Goal: Transaction & Acquisition: Purchase product/service

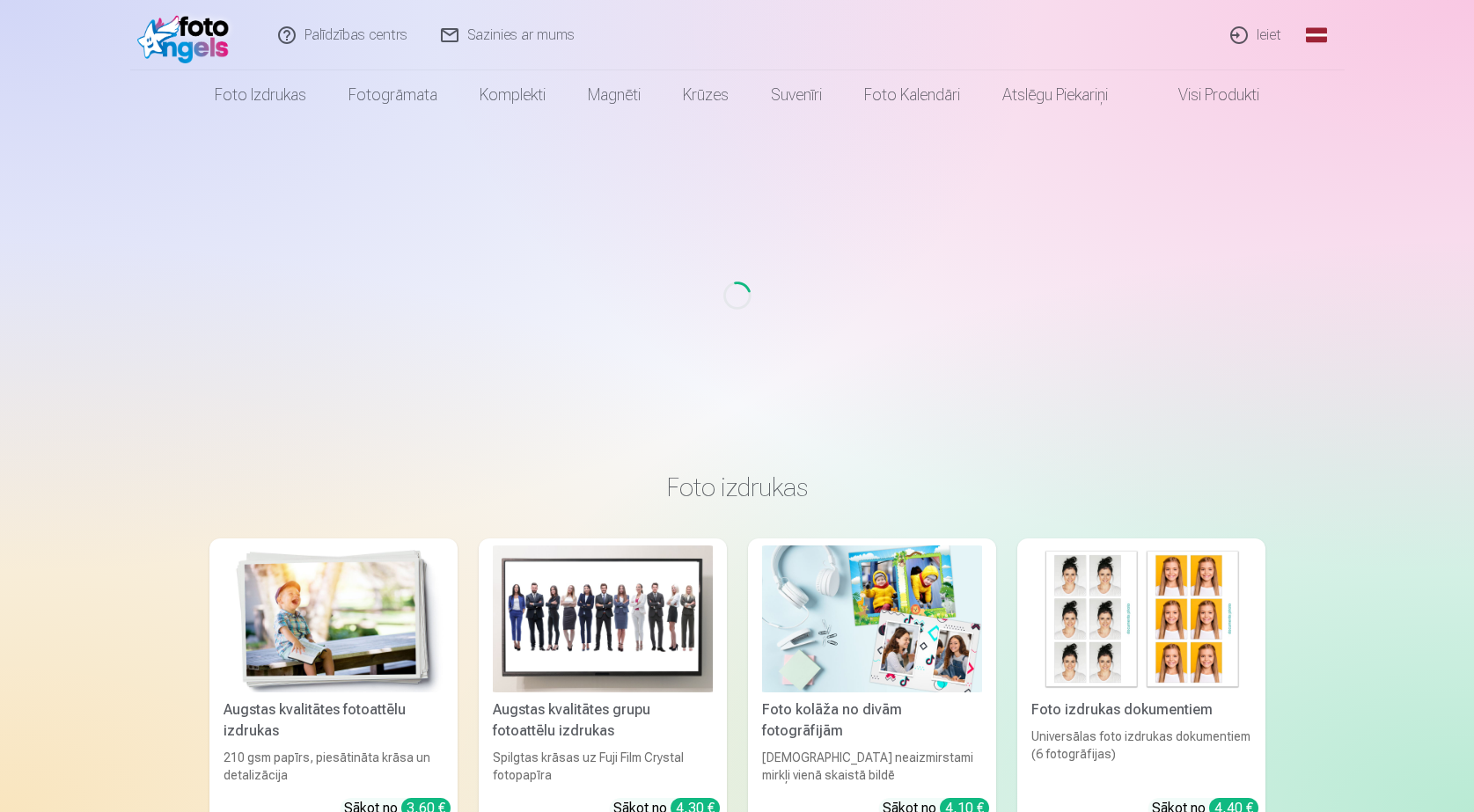
click at [1273, 39] on link "Ieiet" at bounding box center [1257, 35] width 85 height 70
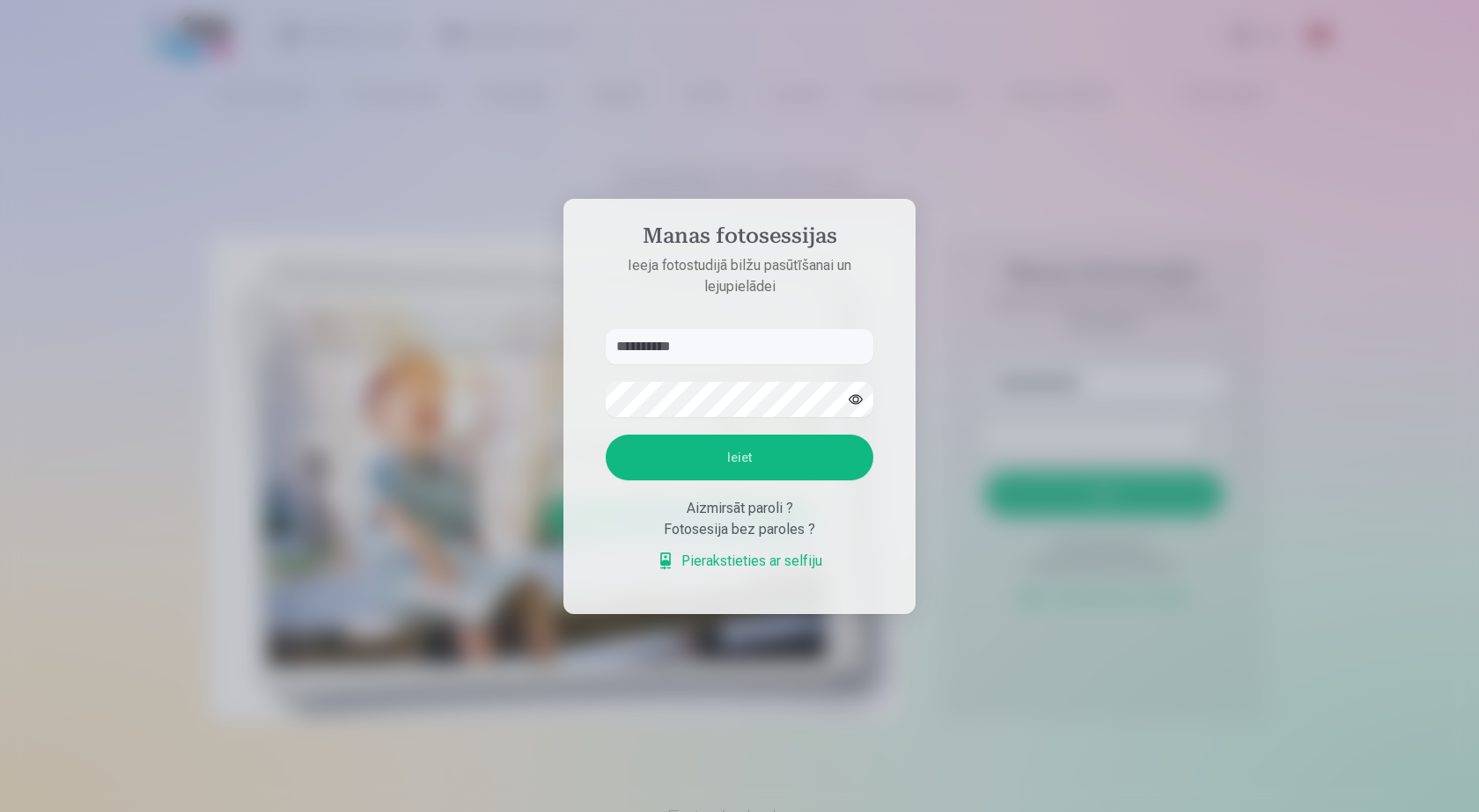
click at [856, 399] on button "button" at bounding box center [855, 399] width 33 height 33
click at [767, 463] on button "Ieiet" at bounding box center [739, 458] width 268 height 46
click at [648, 349] on input "**********" at bounding box center [739, 347] width 268 height 35
type input "**********"
click at [710, 450] on button "Ieiet" at bounding box center [739, 458] width 268 height 46
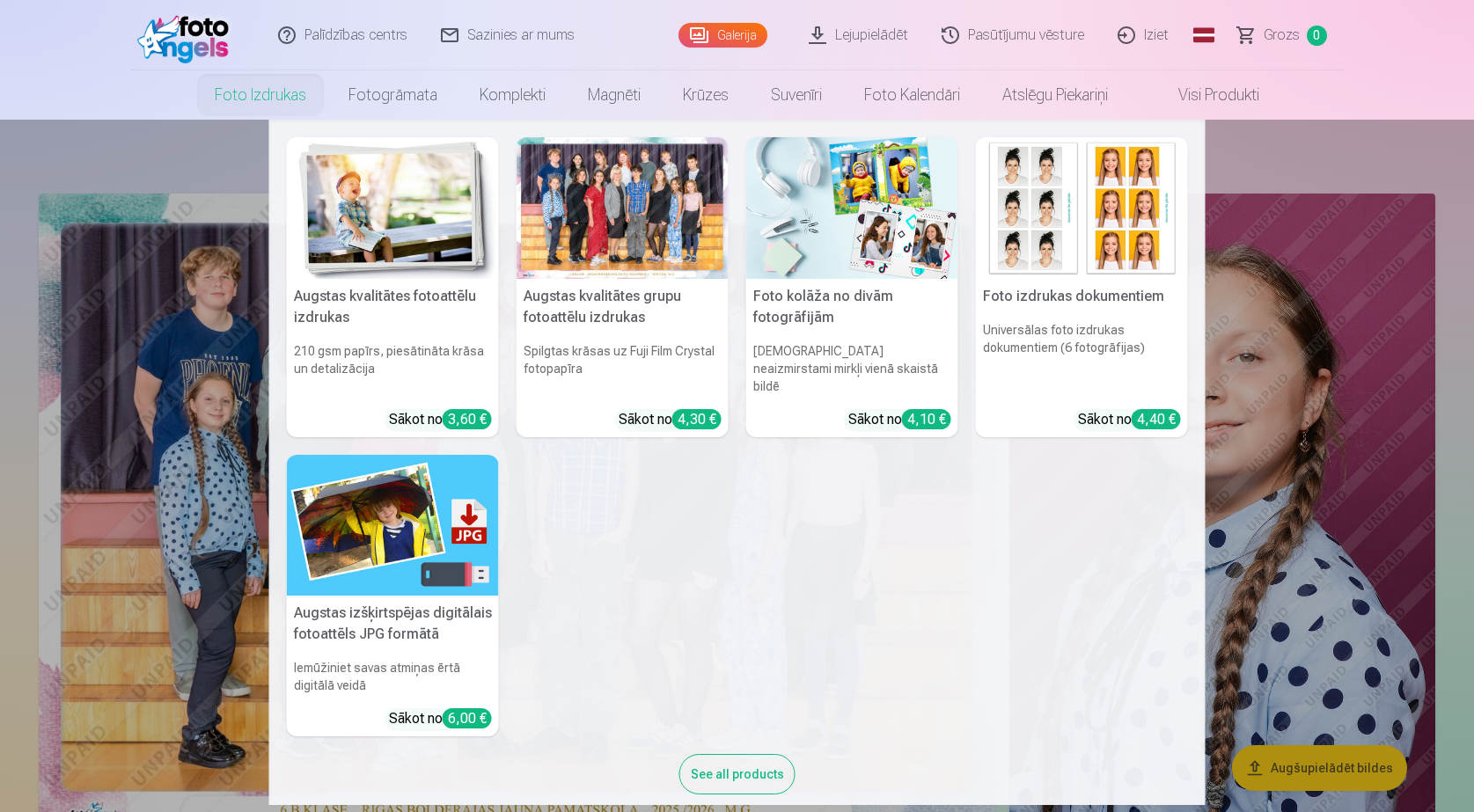
click at [591, 226] on div at bounding box center [623, 208] width 212 height 142
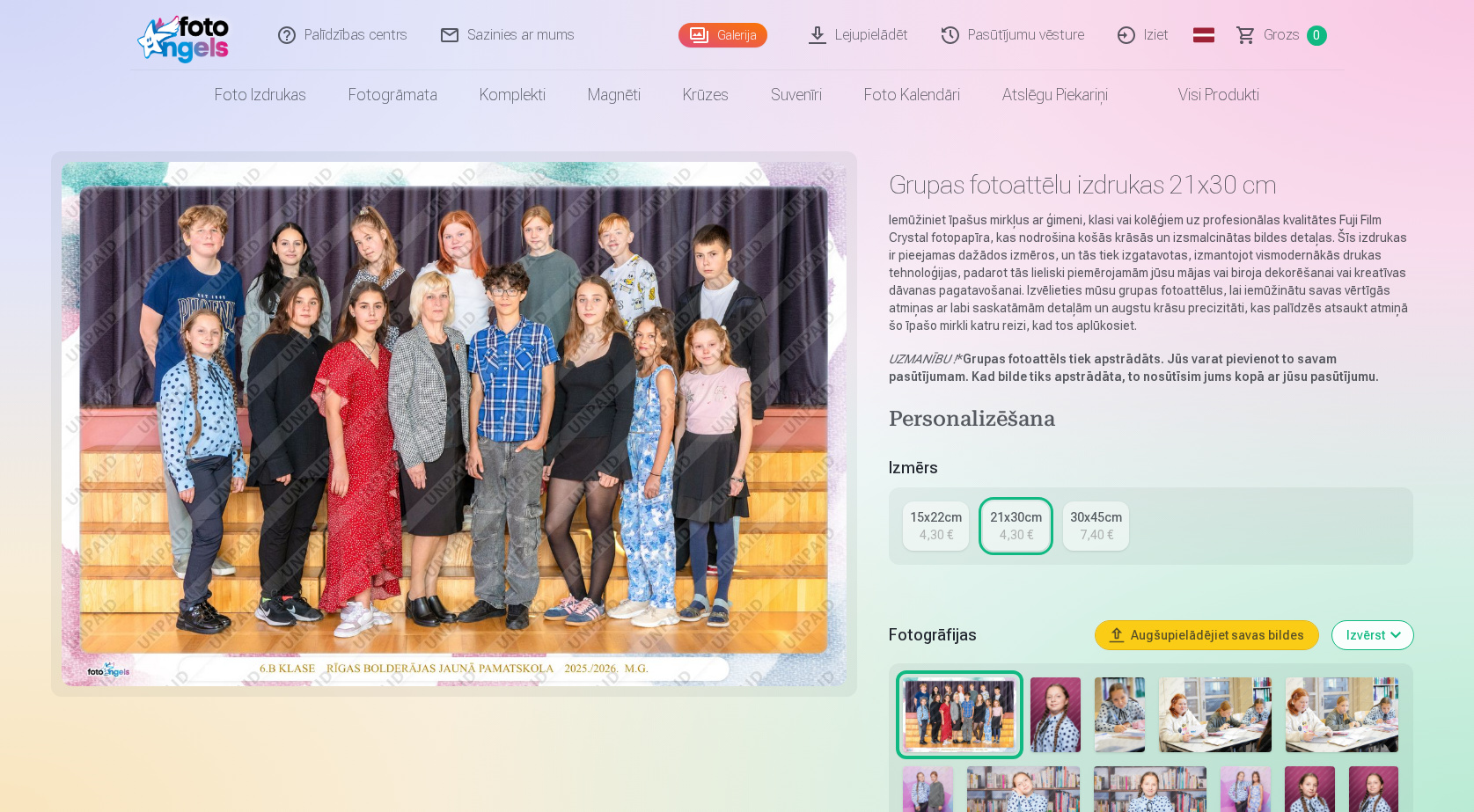
click at [936, 539] on div "4,30 €" at bounding box center [936, 535] width 33 height 17
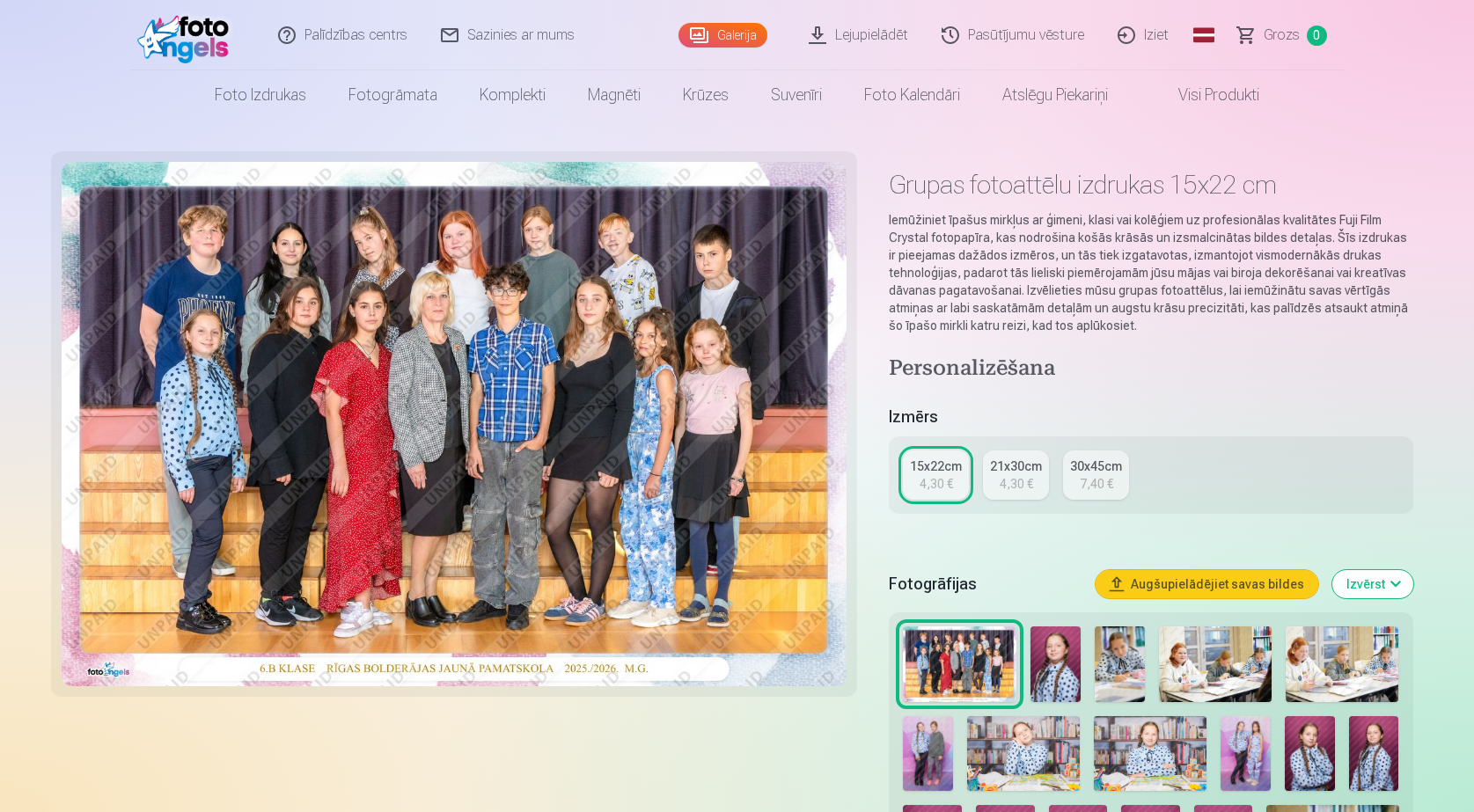
click at [1014, 471] on div "21x30cm" at bounding box center [1016, 466] width 52 height 17
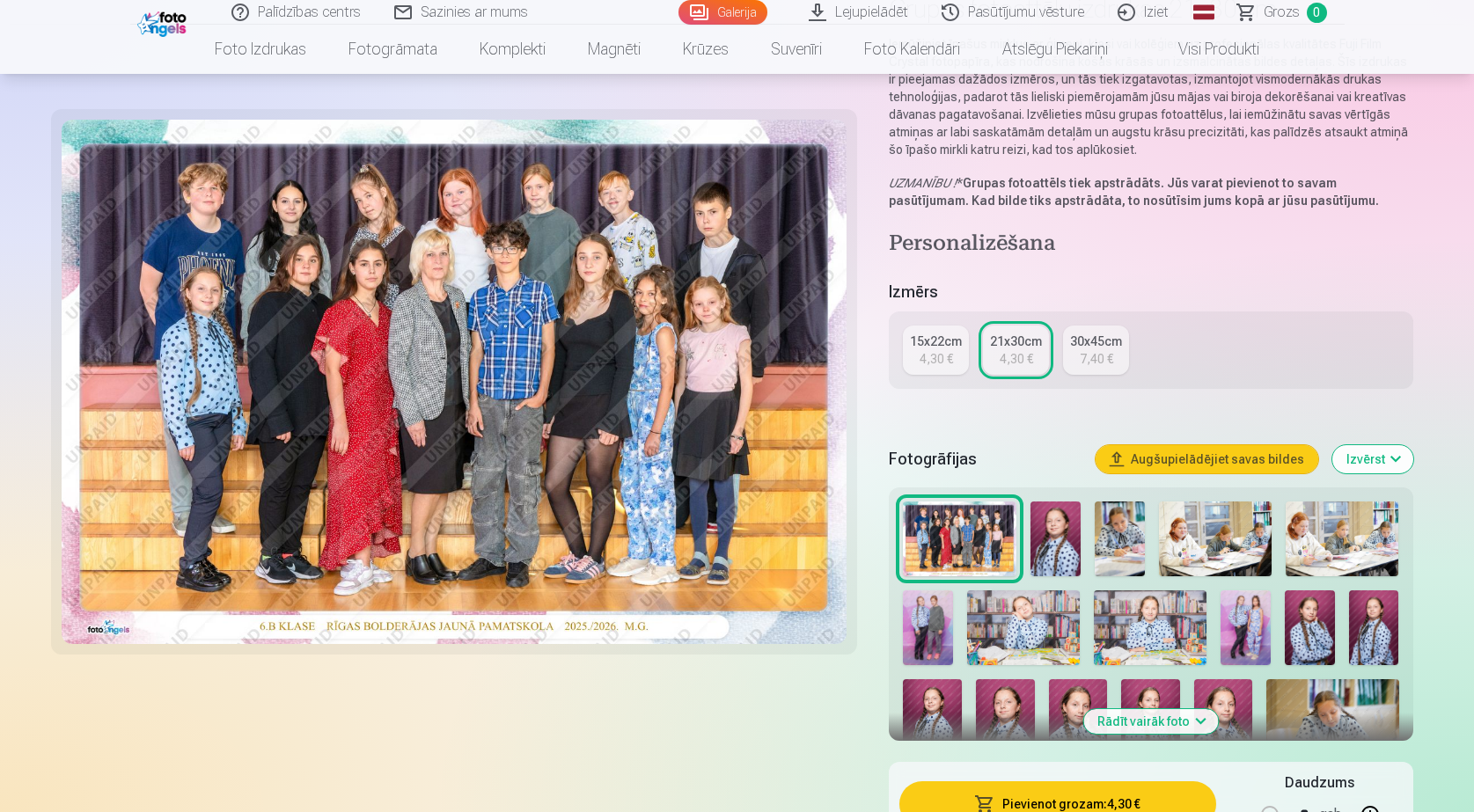
scroll to position [440, 0]
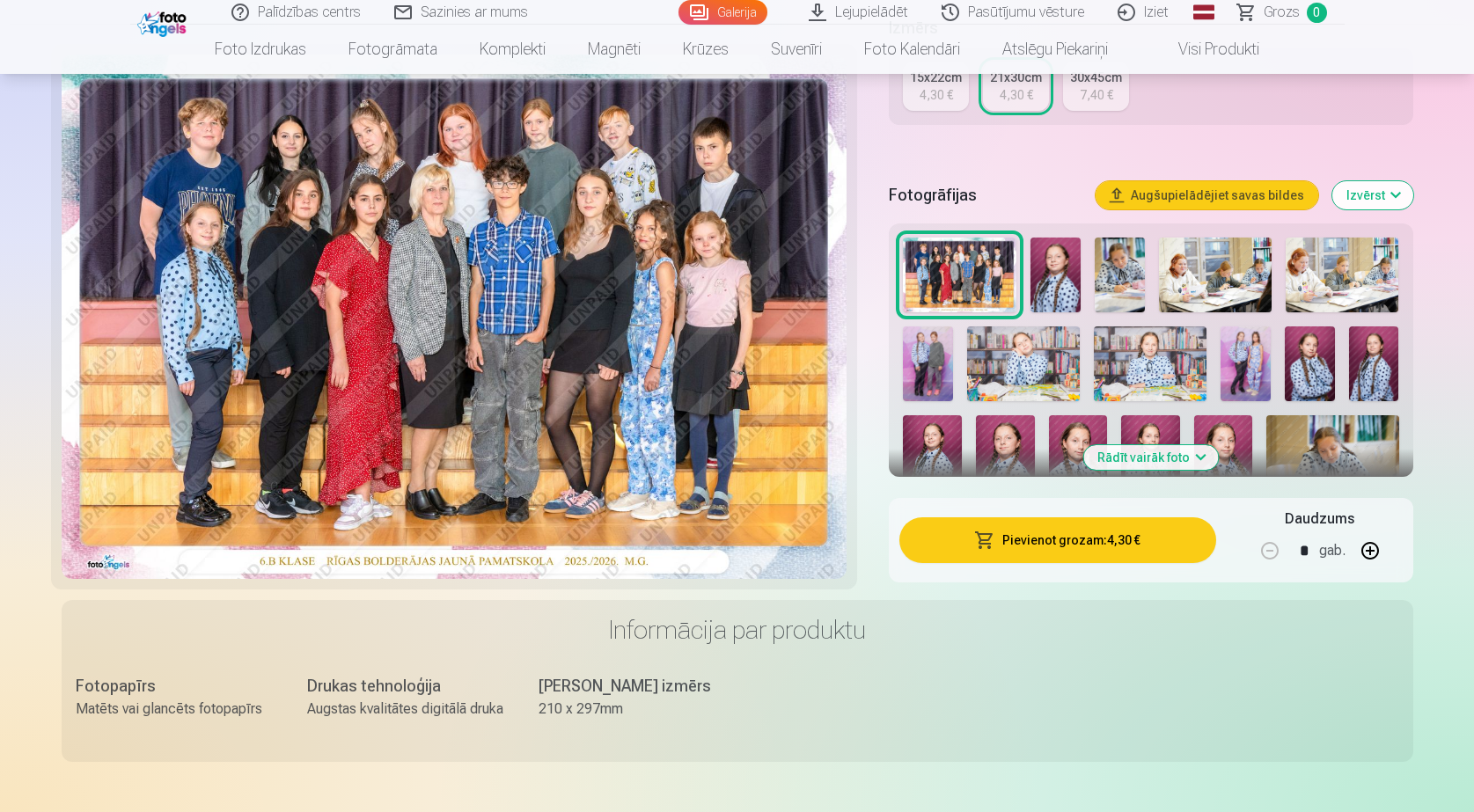
click at [1062, 539] on button "Pievienot grozam : 4,30 €" at bounding box center [1058, 541] width 316 height 46
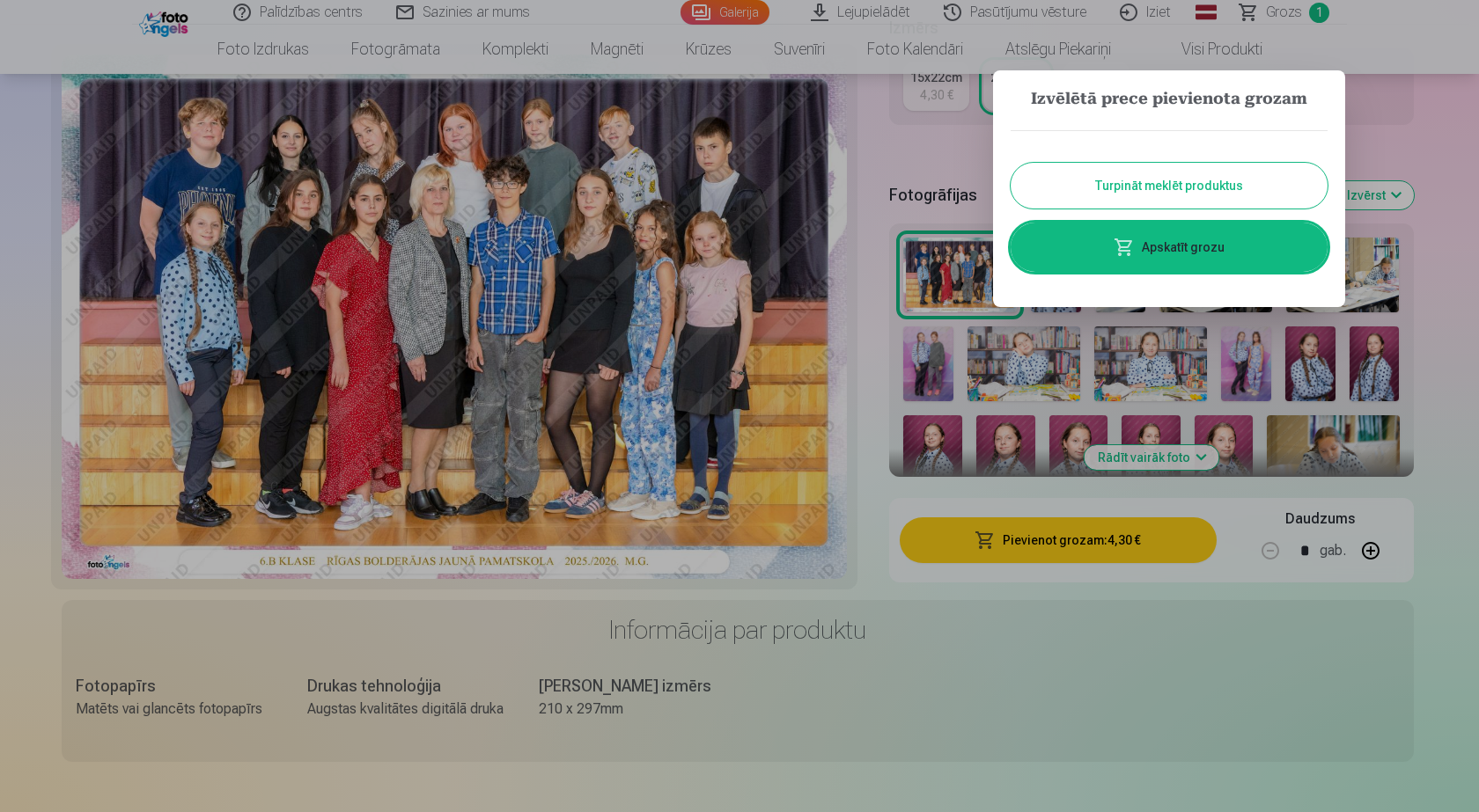
click at [1155, 183] on button "Turpināt meklēt produktus" at bounding box center [1169, 186] width 317 height 46
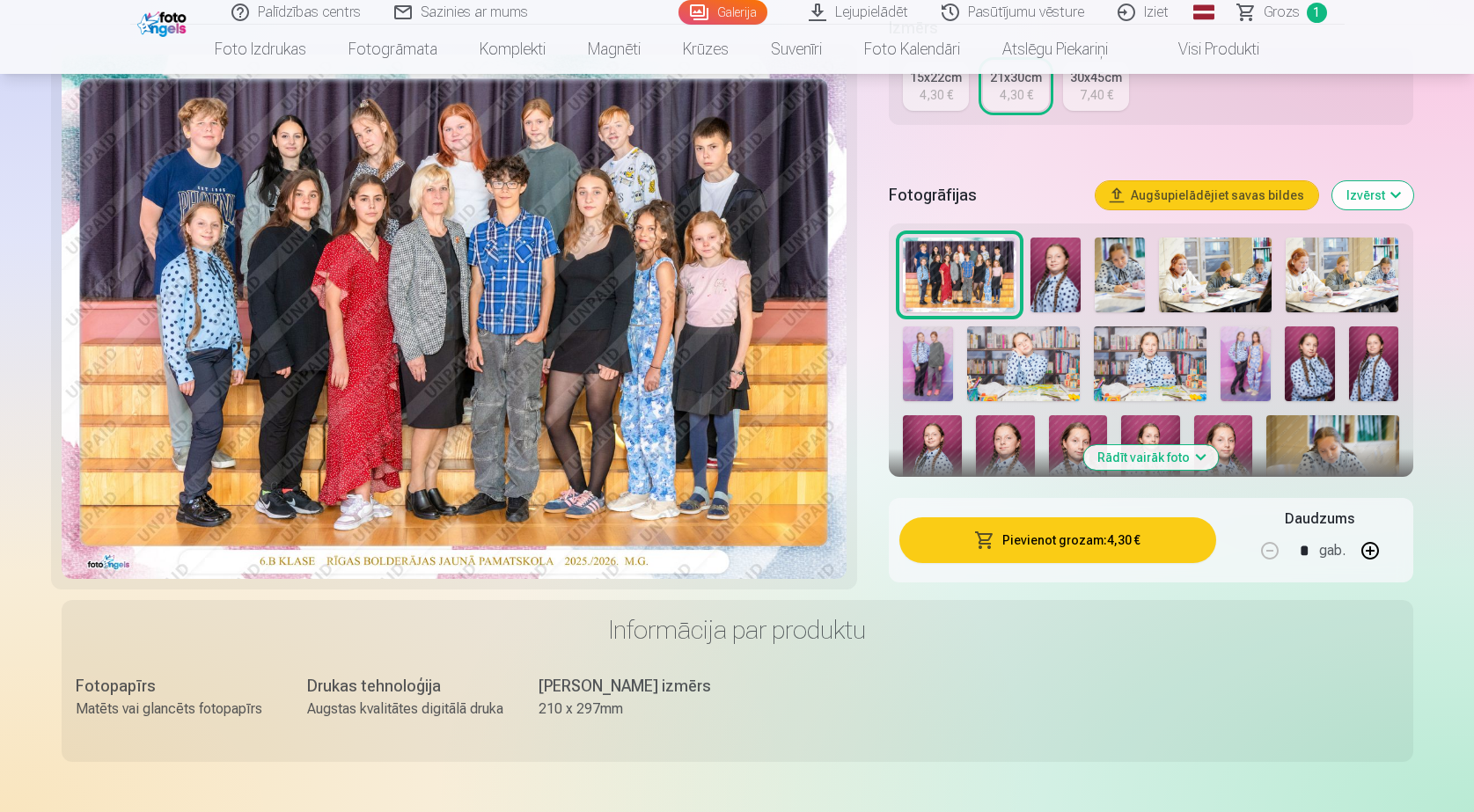
click at [1234, 369] on img at bounding box center [1245, 364] width 50 height 75
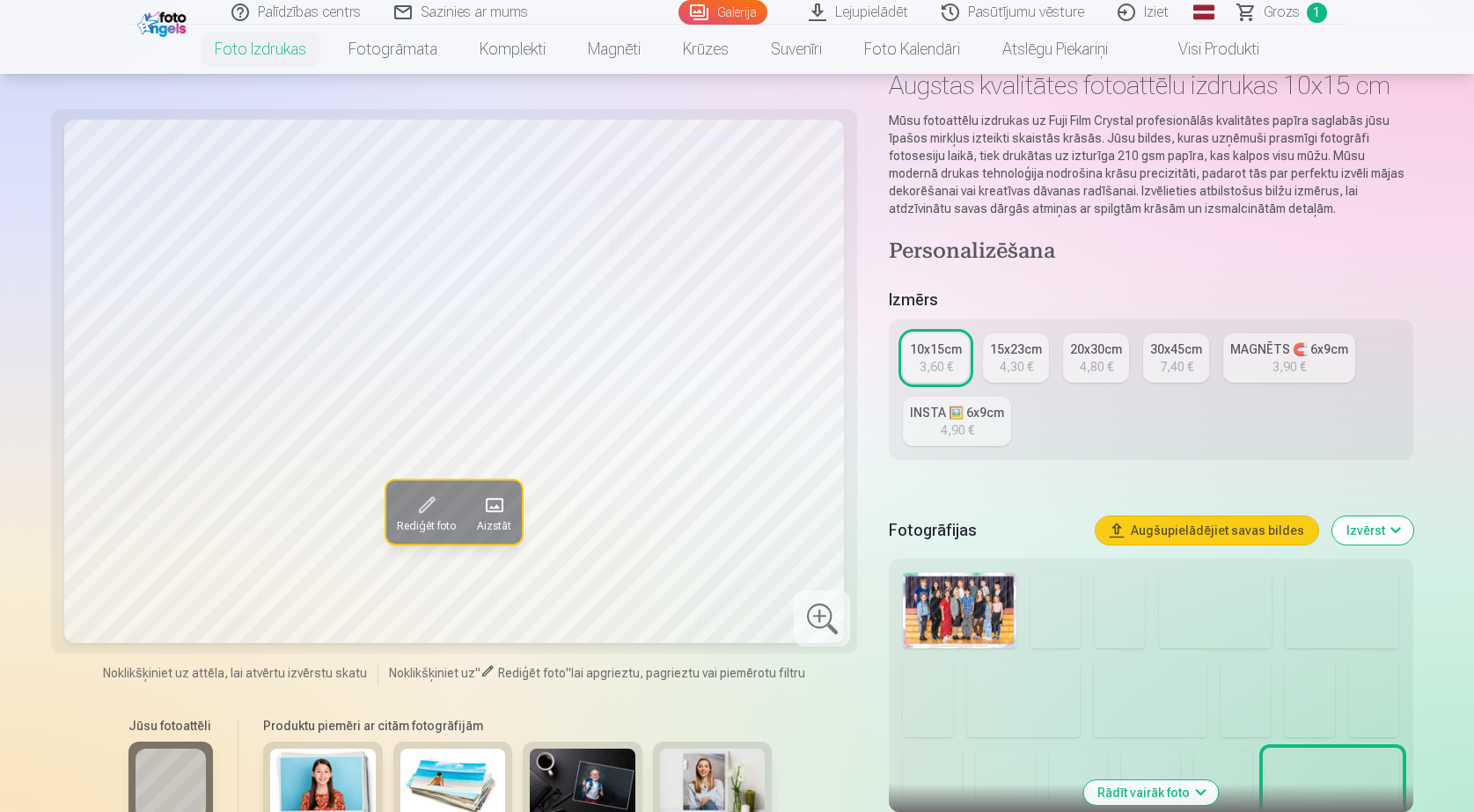
scroll to position [176, 0]
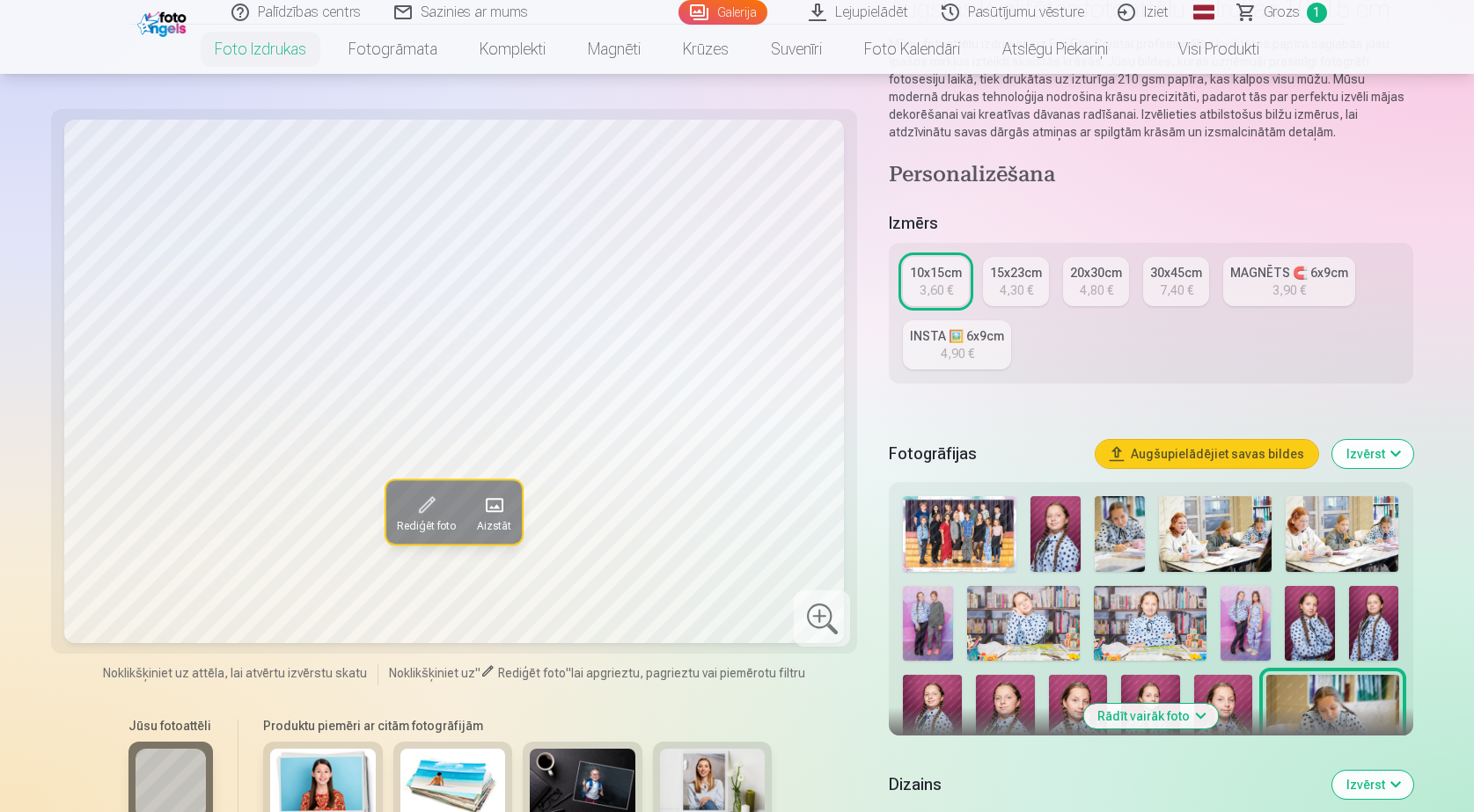
click at [1264, 609] on img at bounding box center [1245, 624] width 50 height 75
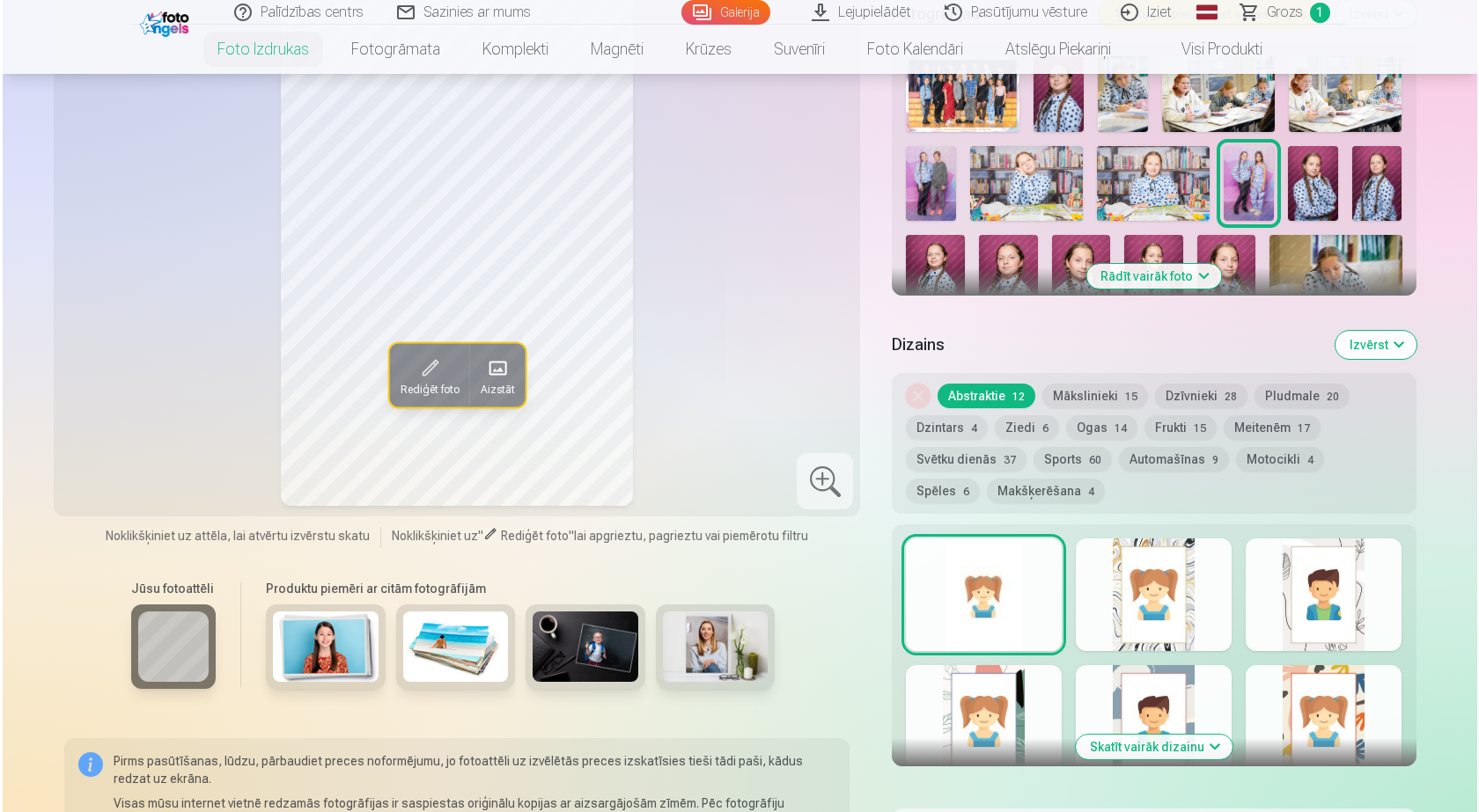
scroll to position [880, 0]
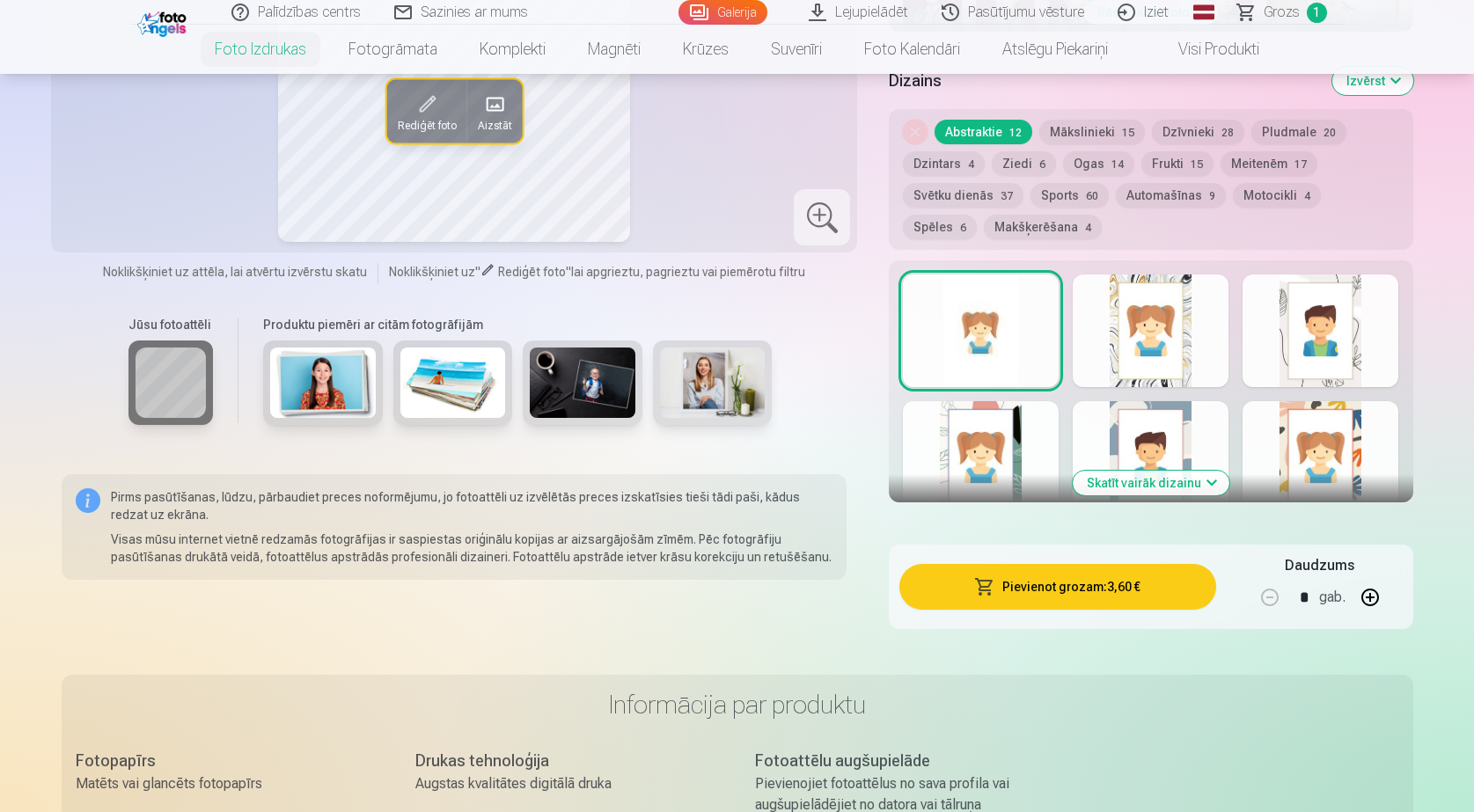
click at [1040, 585] on button "Pievienot grozam : 3,60 €" at bounding box center [1058, 587] width 316 height 46
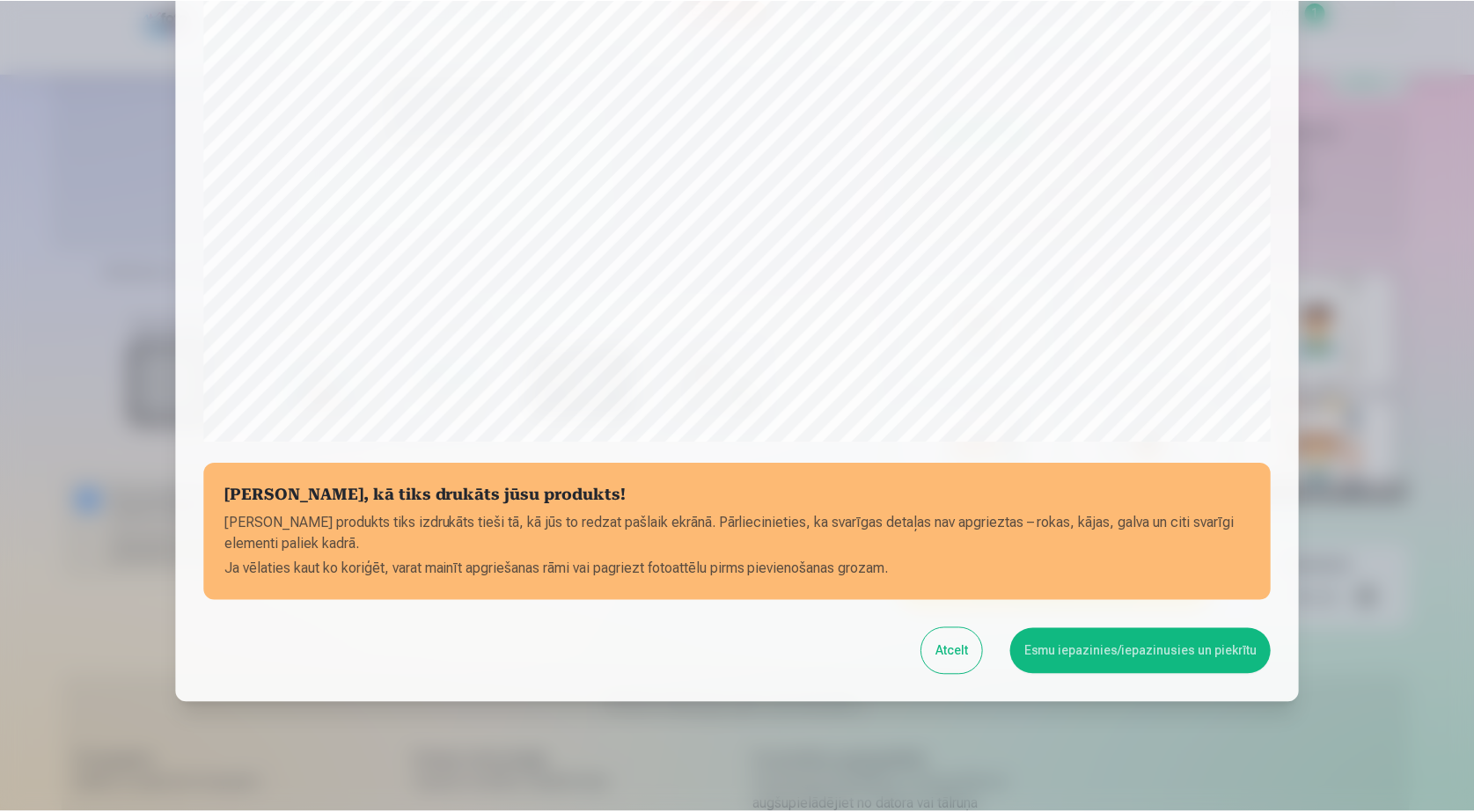
scroll to position [455, 0]
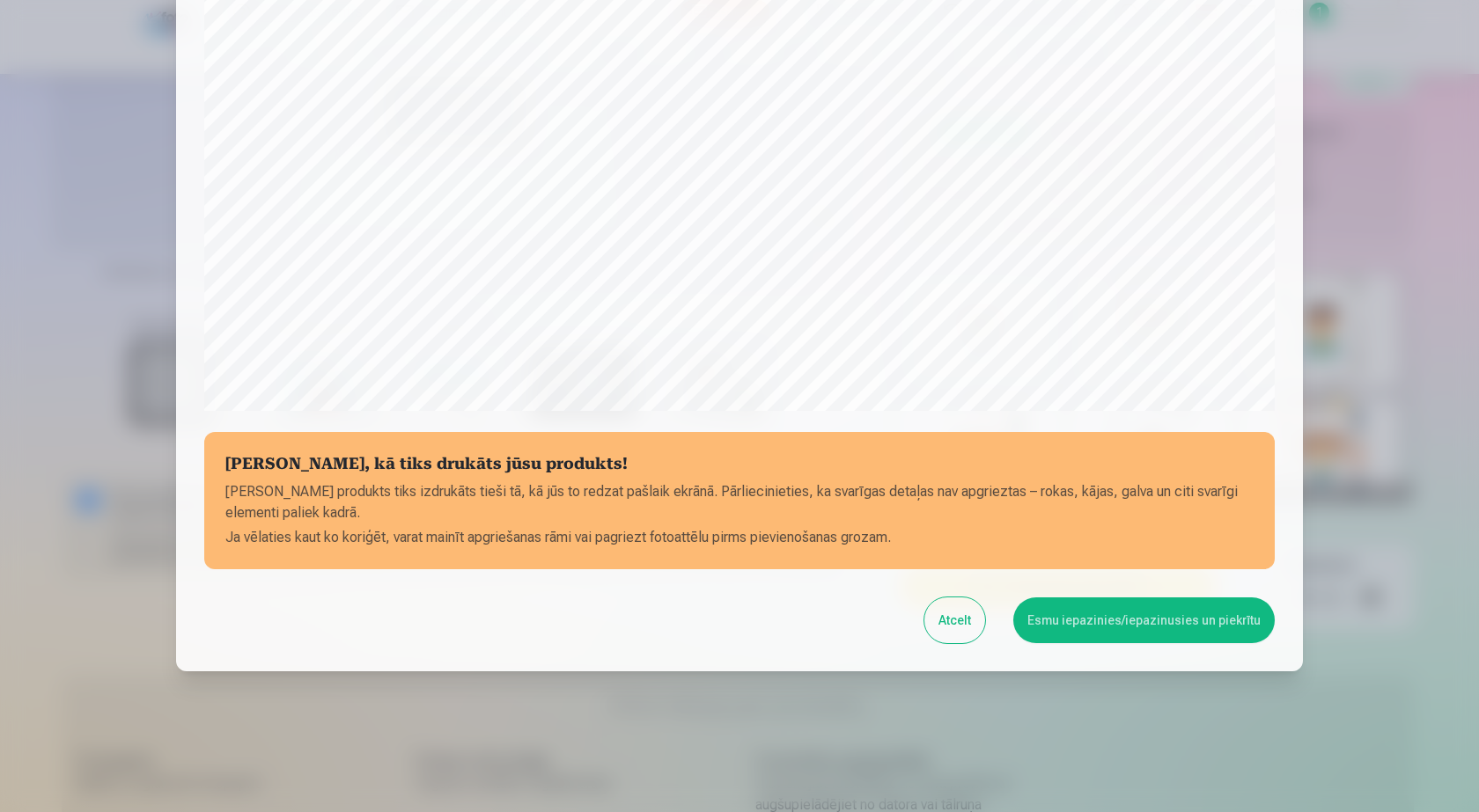
click at [1083, 619] on button "Esmu iepazinies/iepazinusies un piekrītu" at bounding box center [1144, 621] width 262 height 46
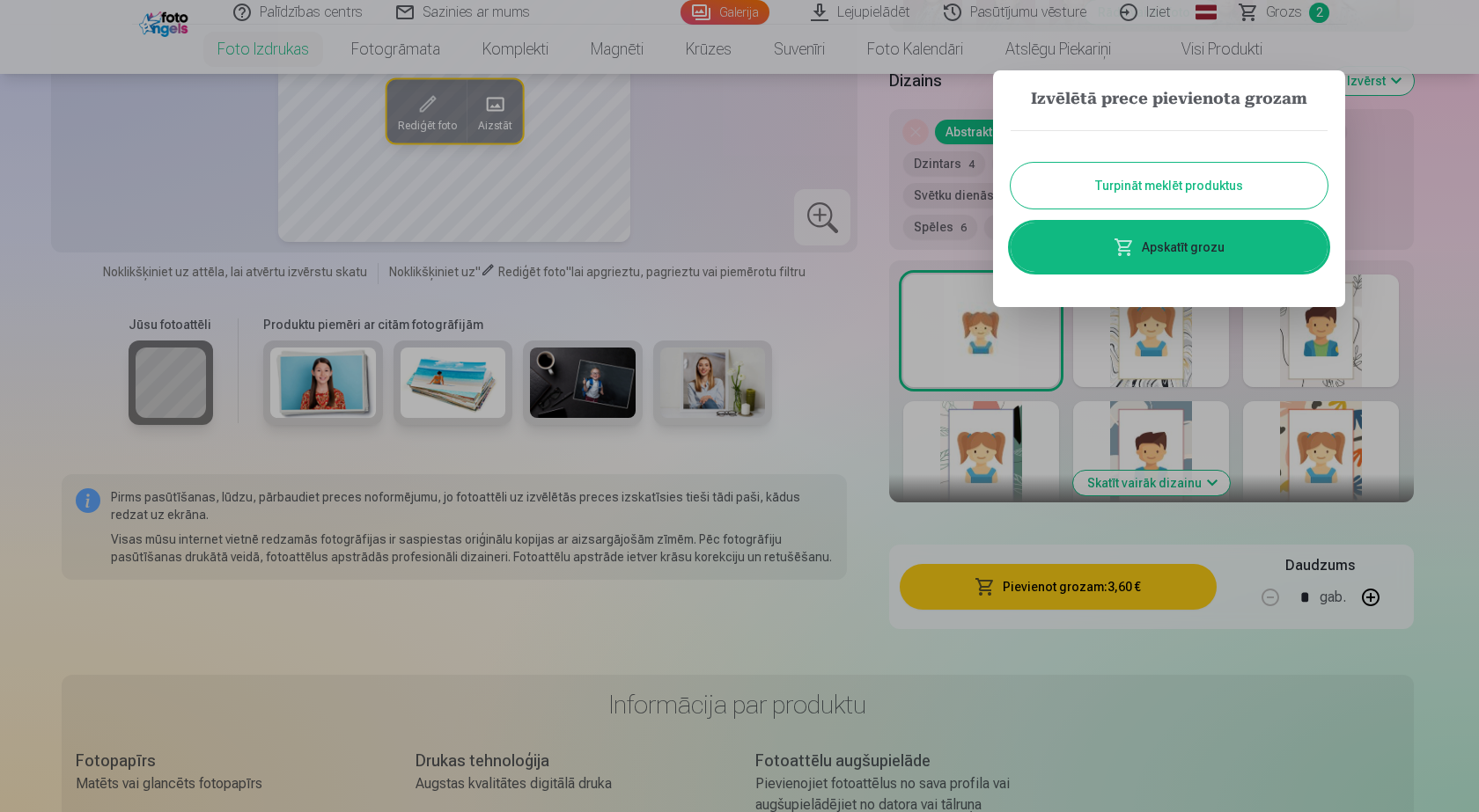
click at [1158, 181] on button "Turpināt meklēt produktus" at bounding box center [1169, 186] width 317 height 46
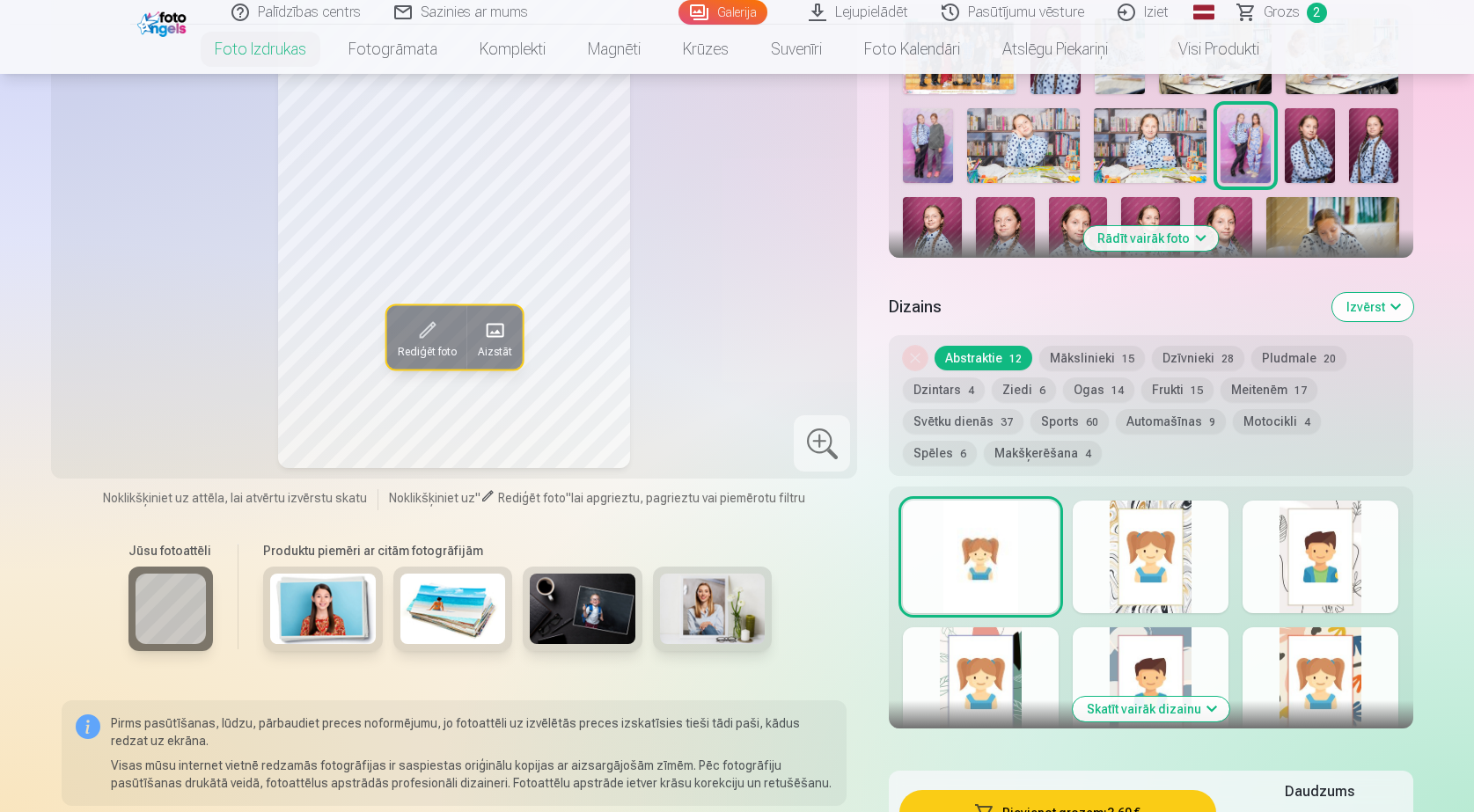
scroll to position [528, 0]
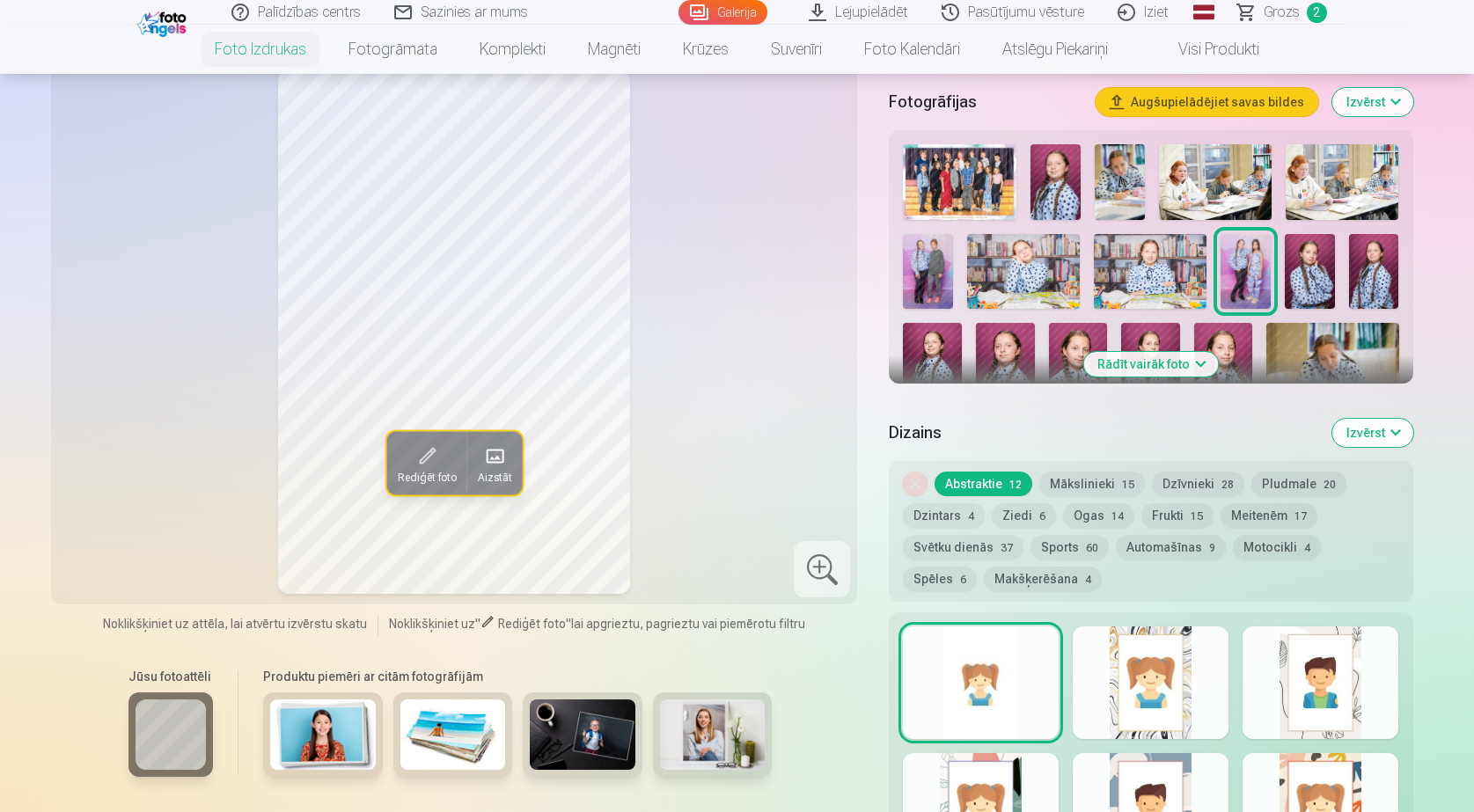
click at [1202, 360] on button "Rādīt vairāk foto" at bounding box center [1150, 365] width 134 height 25
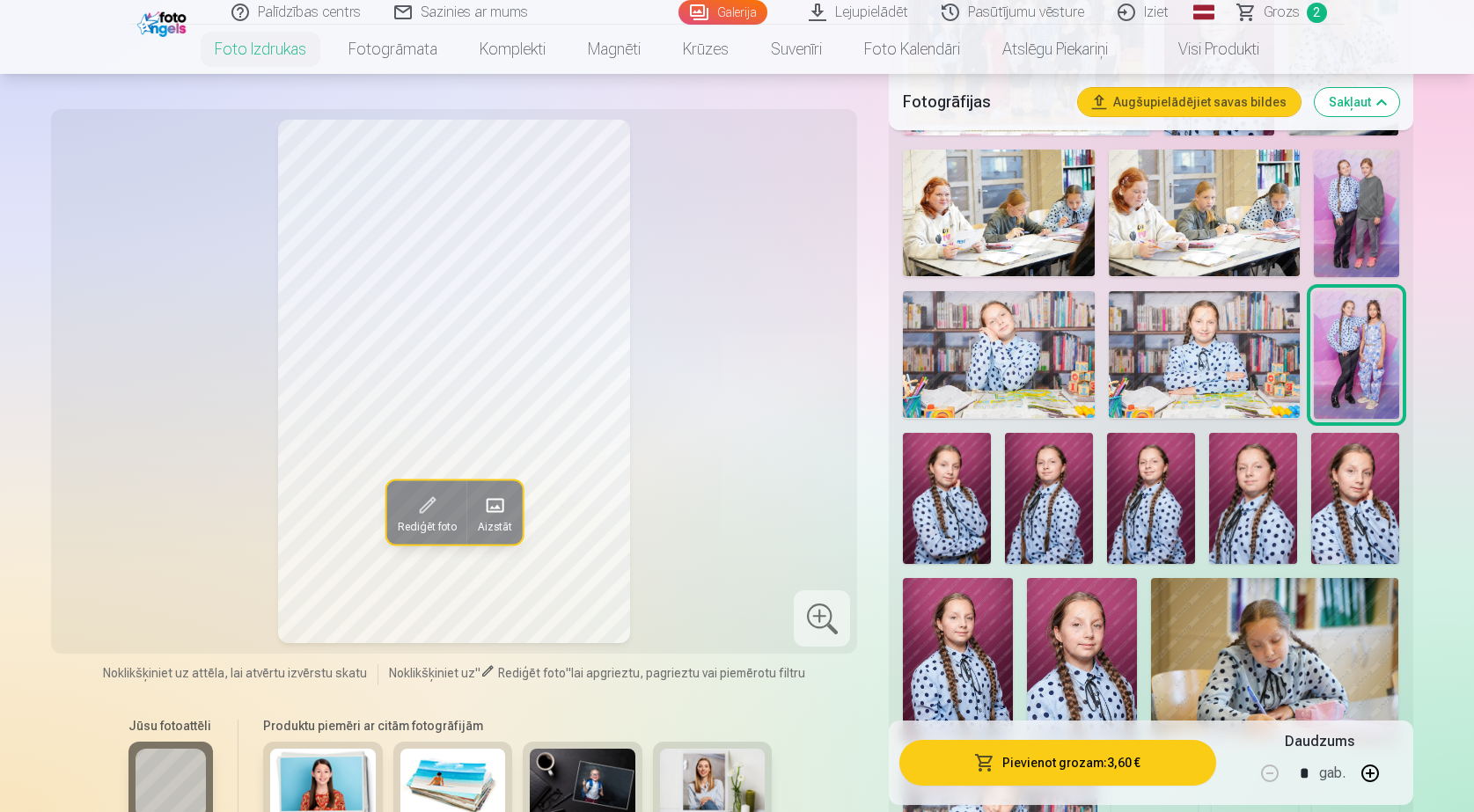
scroll to position [704, 0]
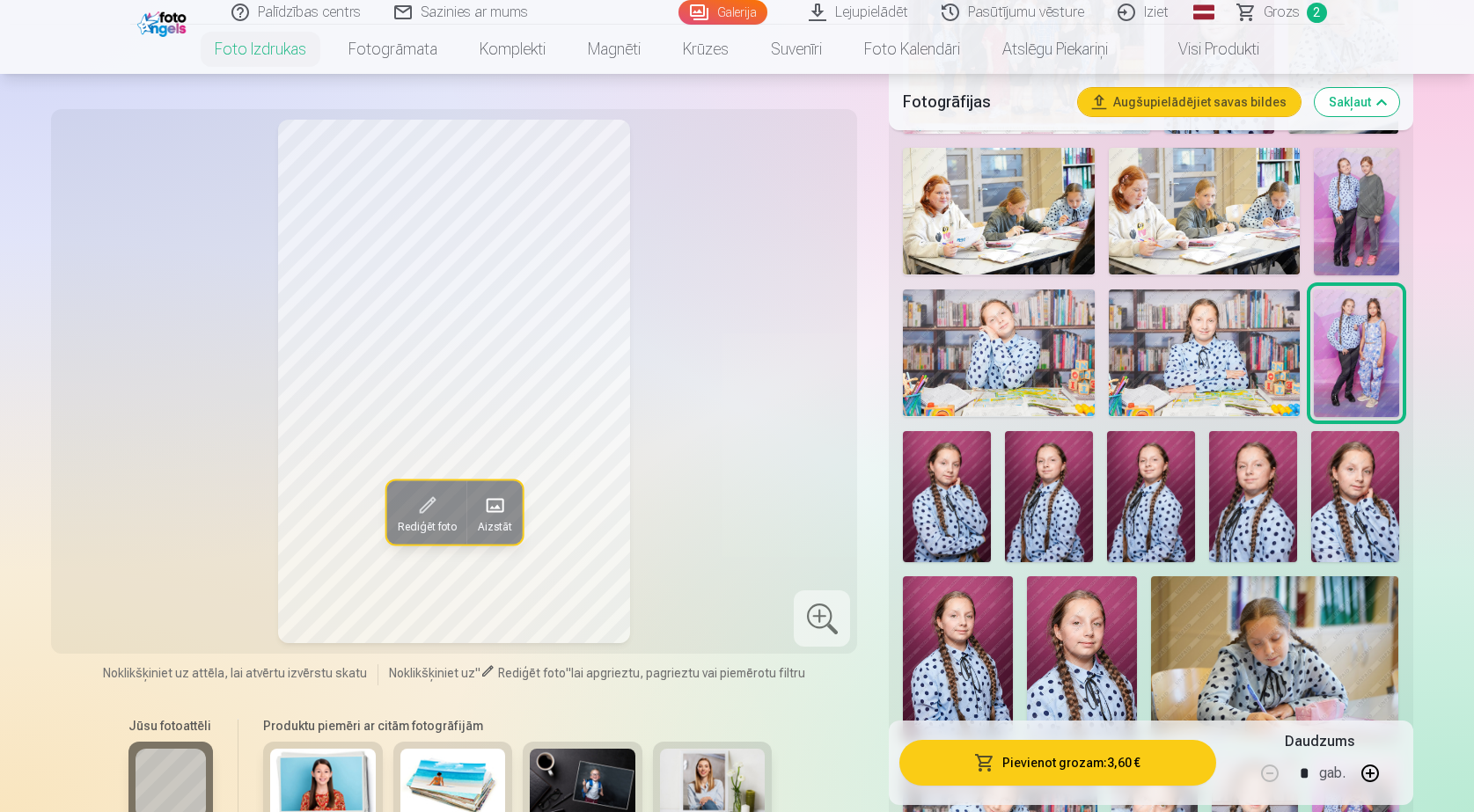
click at [1369, 192] on img at bounding box center [1357, 211] width 86 height 128
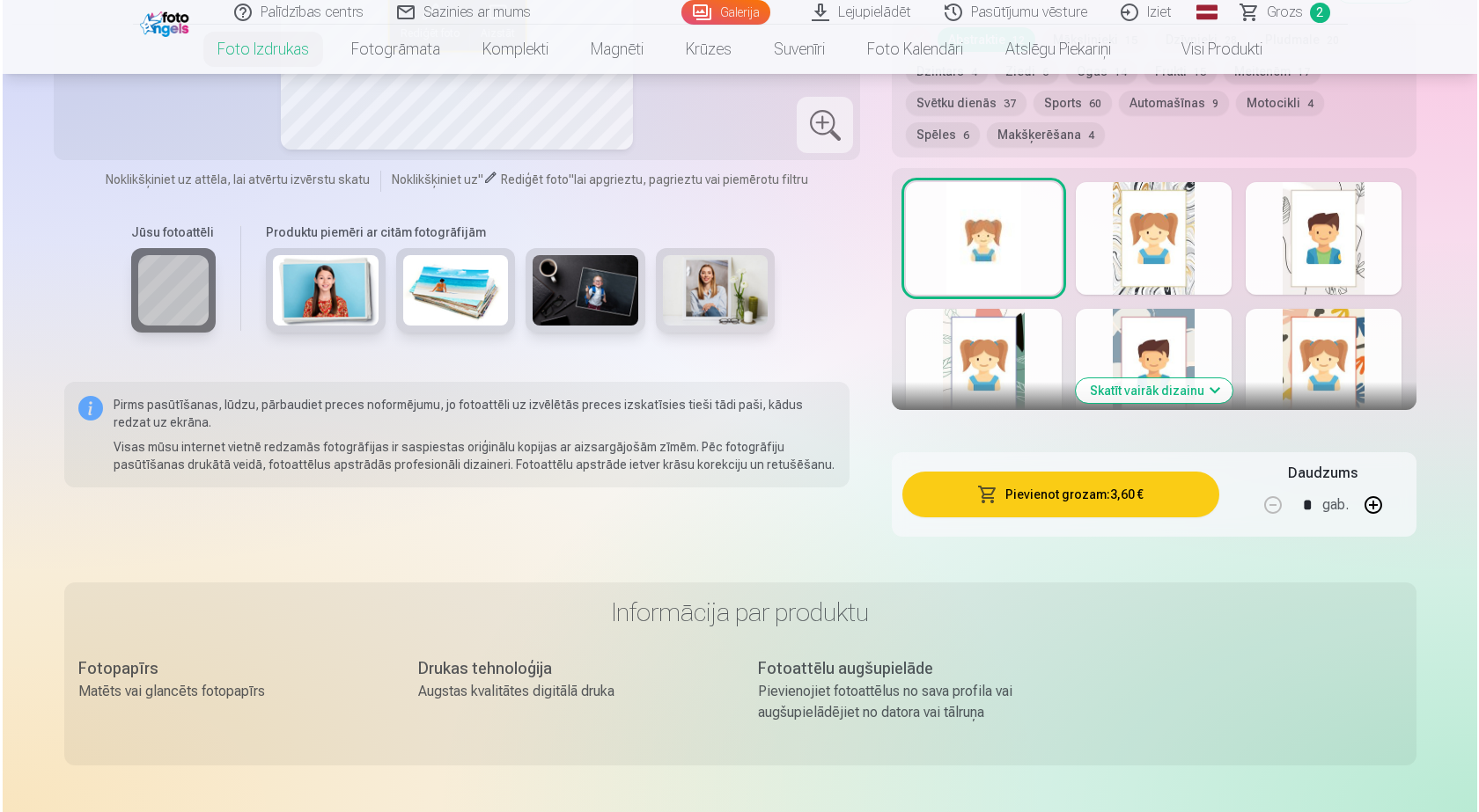
scroll to position [1936, 0]
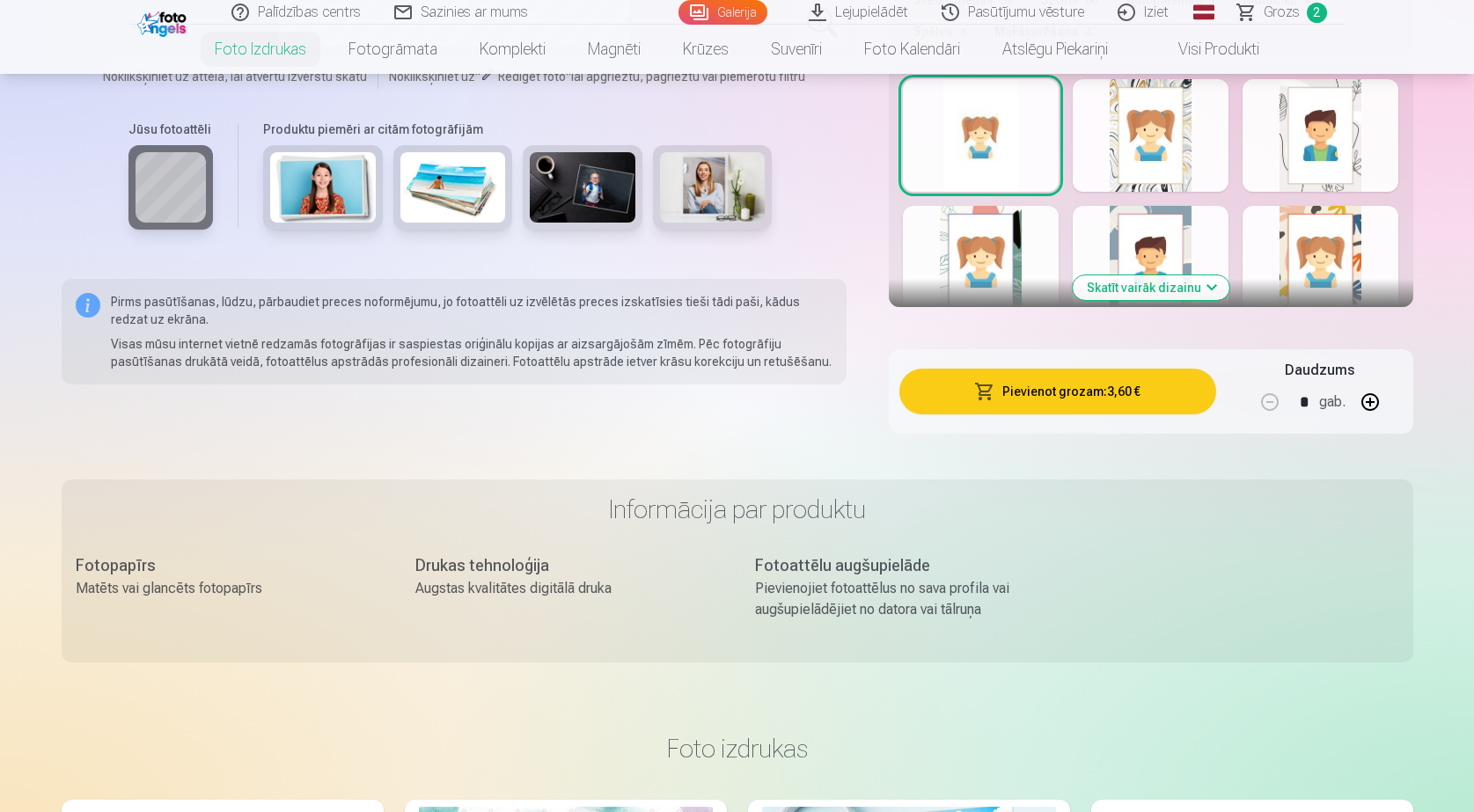
click at [1041, 383] on button "Pievienot grozam : 3,60 €" at bounding box center [1058, 391] width 316 height 46
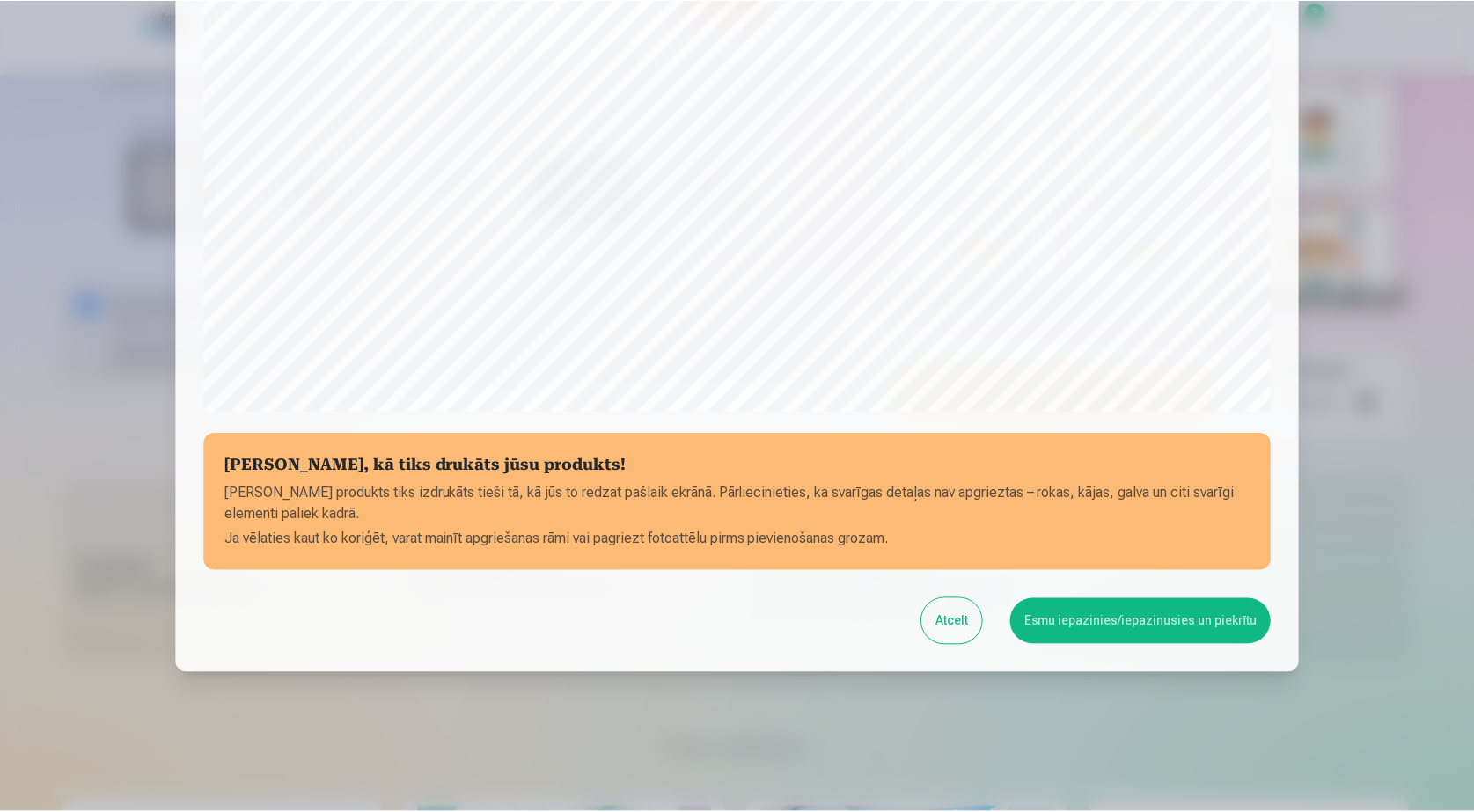
scroll to position [455, 0]
click at [1165, 614] on button "Esmu iepazinies/iepazinusies un piekrītu" at bounding box center [1144, 621] width 262 height 46
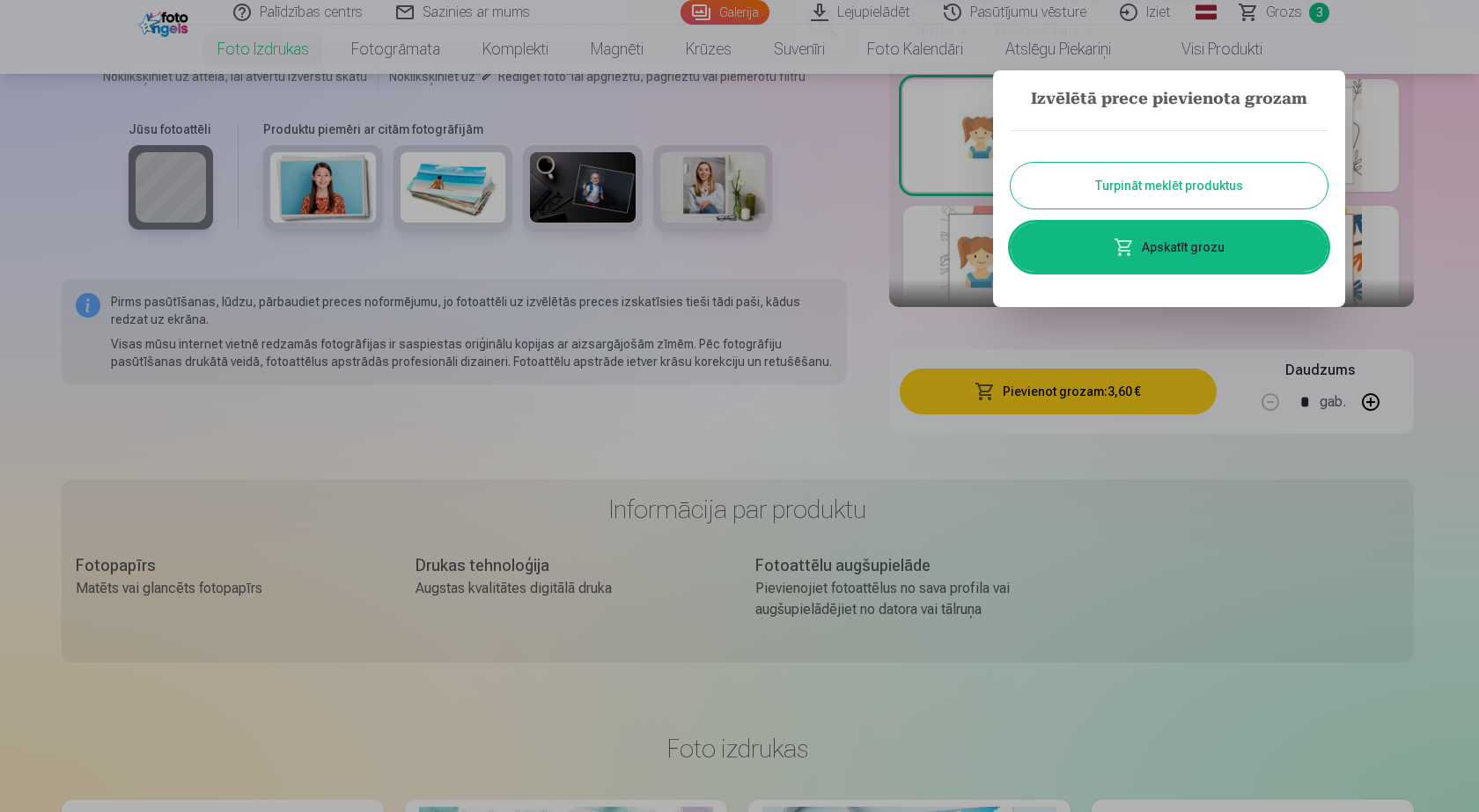
click at [1081, 188] on button "Turpināt meklēt produktus" at bounding box center [1169, 186] width 317 height 46
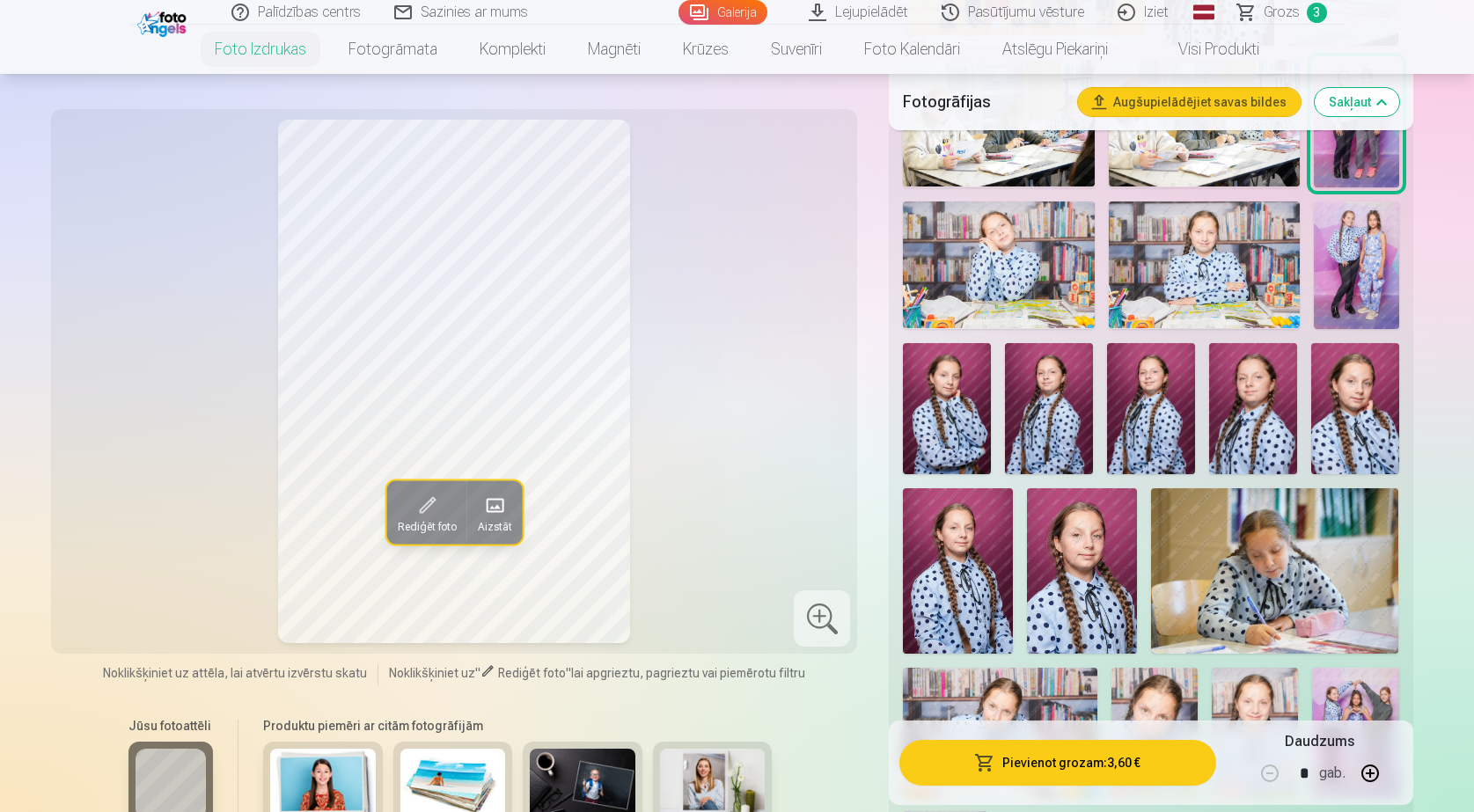
scroll to position [880, 0]
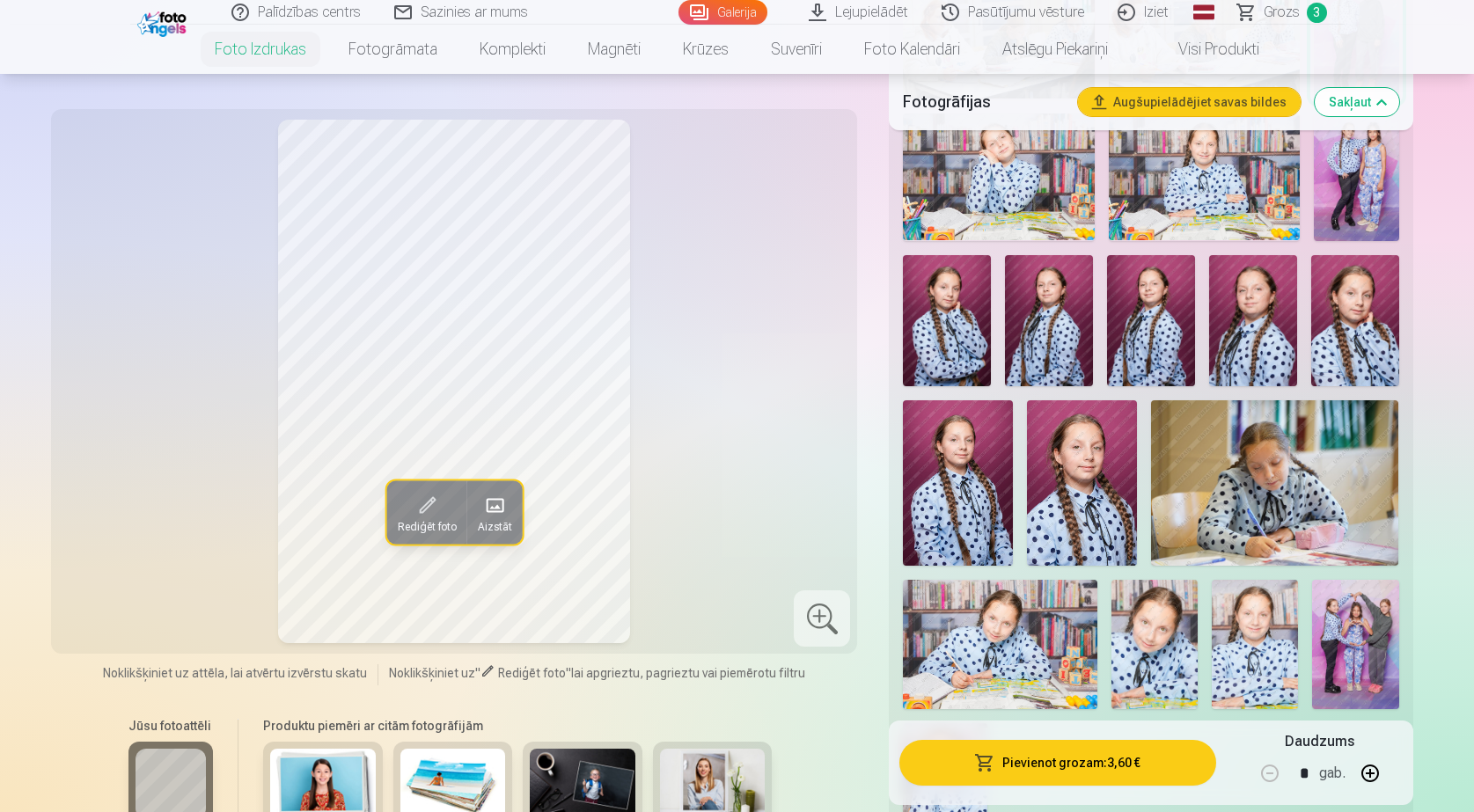
click at [1345, 645] on img at bounding box center [1355, 644] width 87 height 129
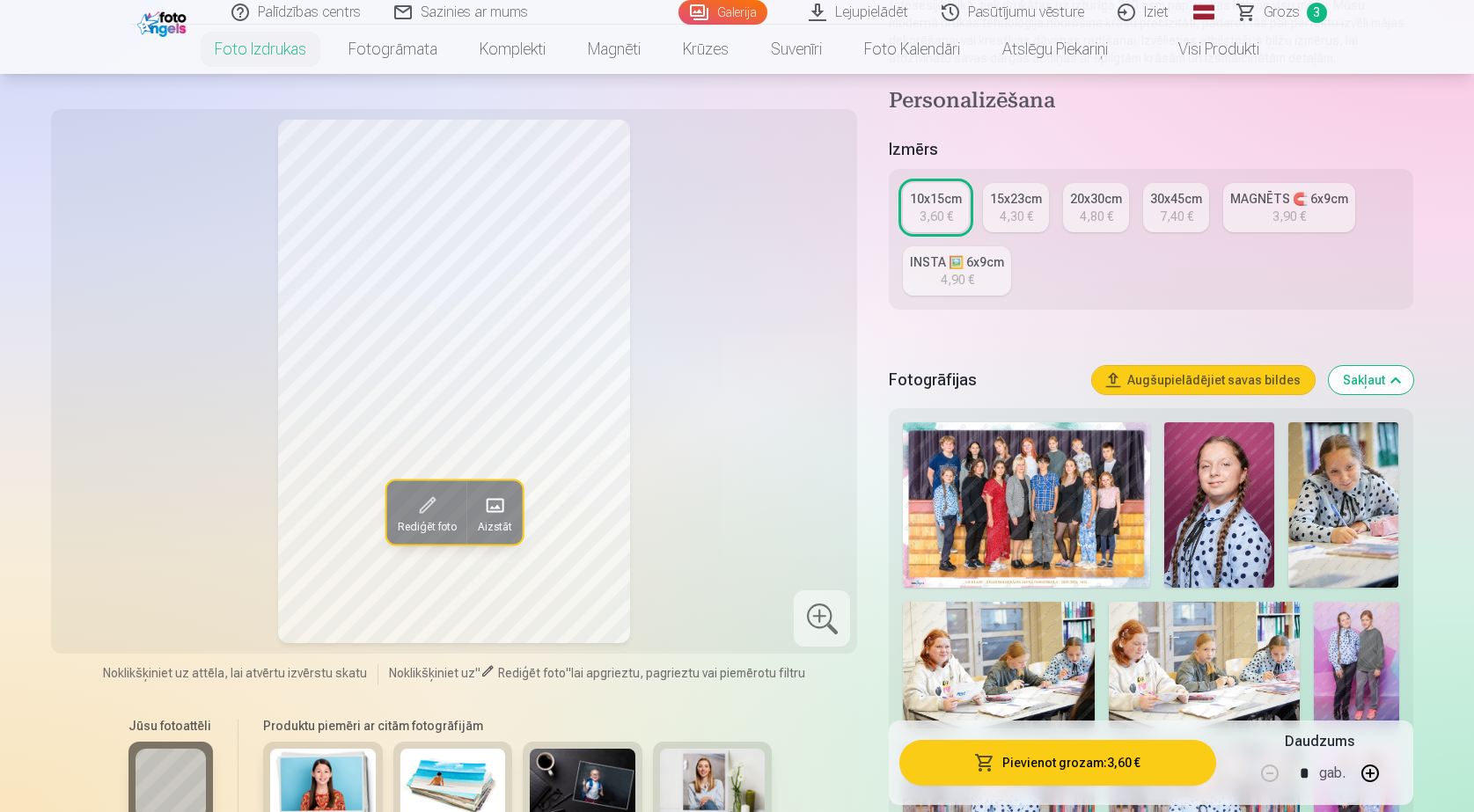
scroll to position [88, 0]
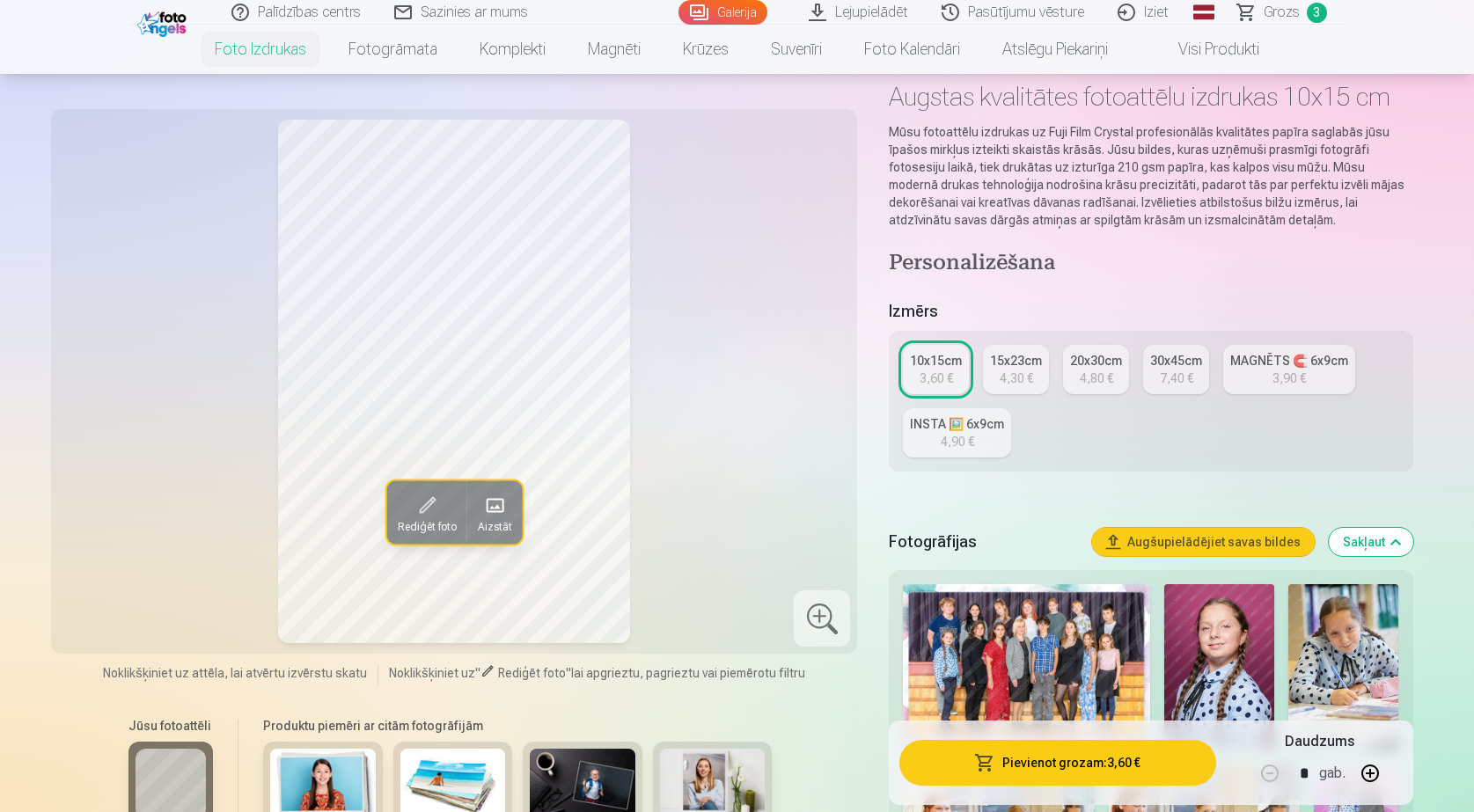
click at [930, 368] on div "10x15cm" at bounding box center [936, 361] width 52 height 17
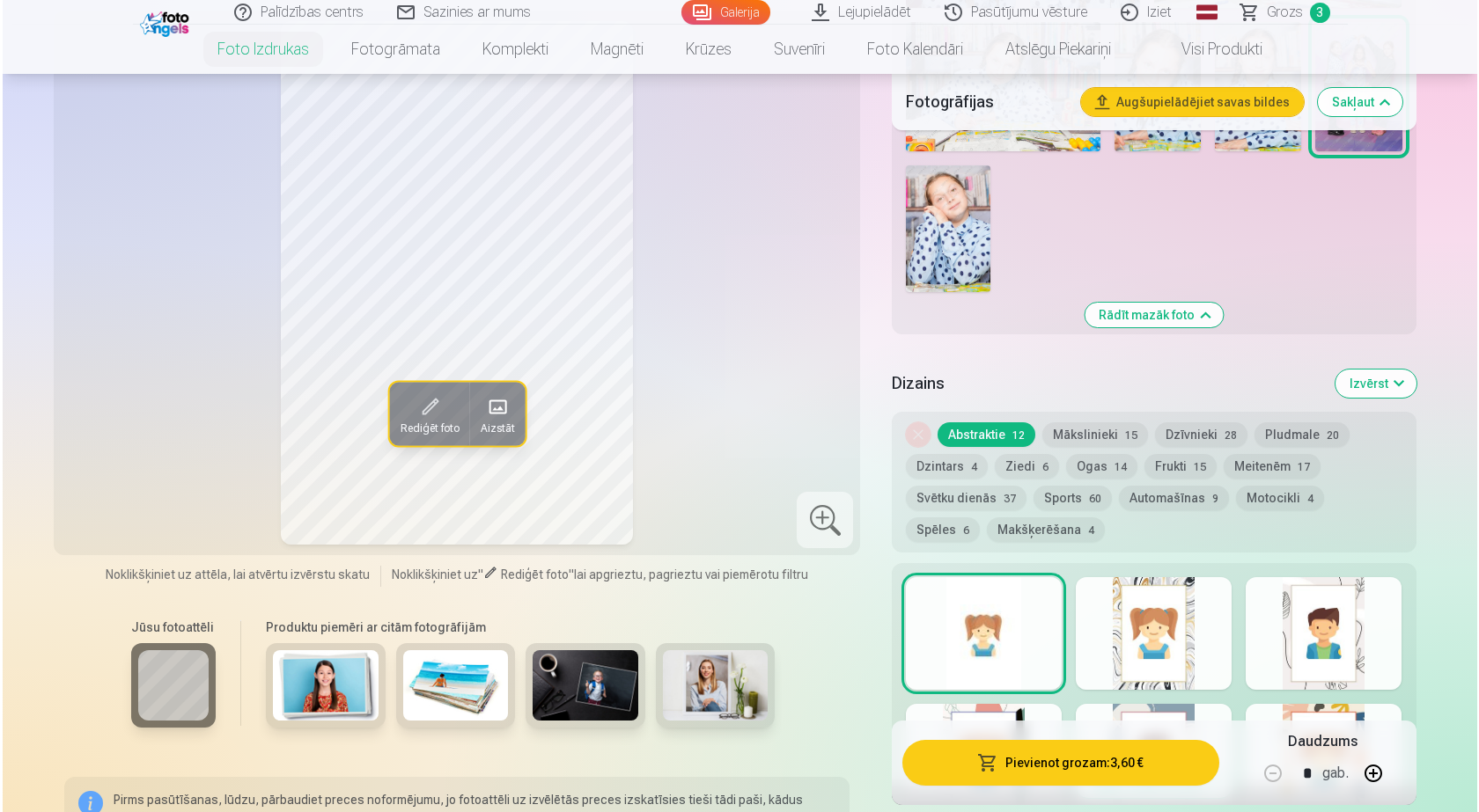
scroll to position [1584, 0]
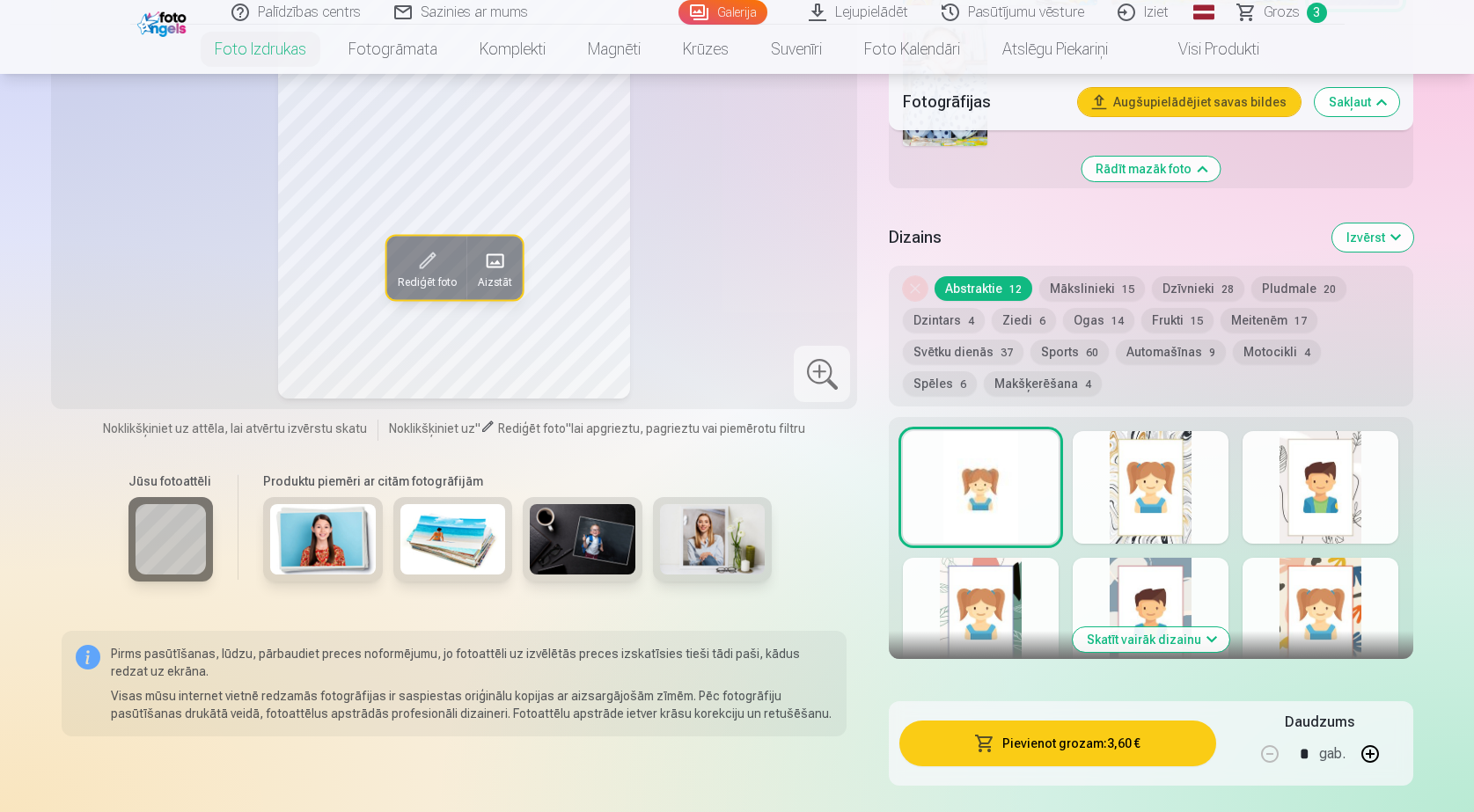
click at [1018, 740] on button "Pievienot grozam : 3,60 €" at bounding box center [1058, 743] width 316 height 46
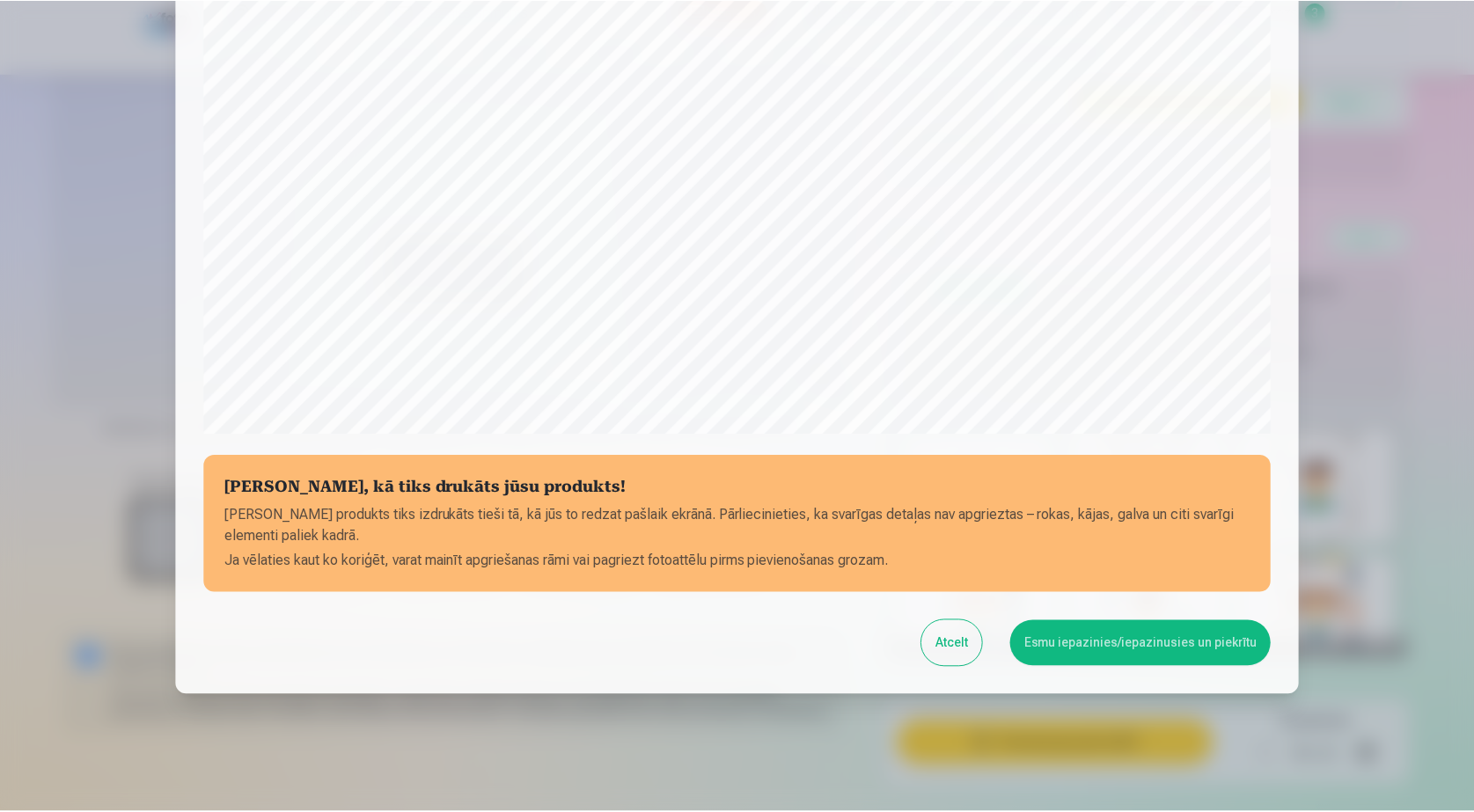
scroll to position [455, 0]
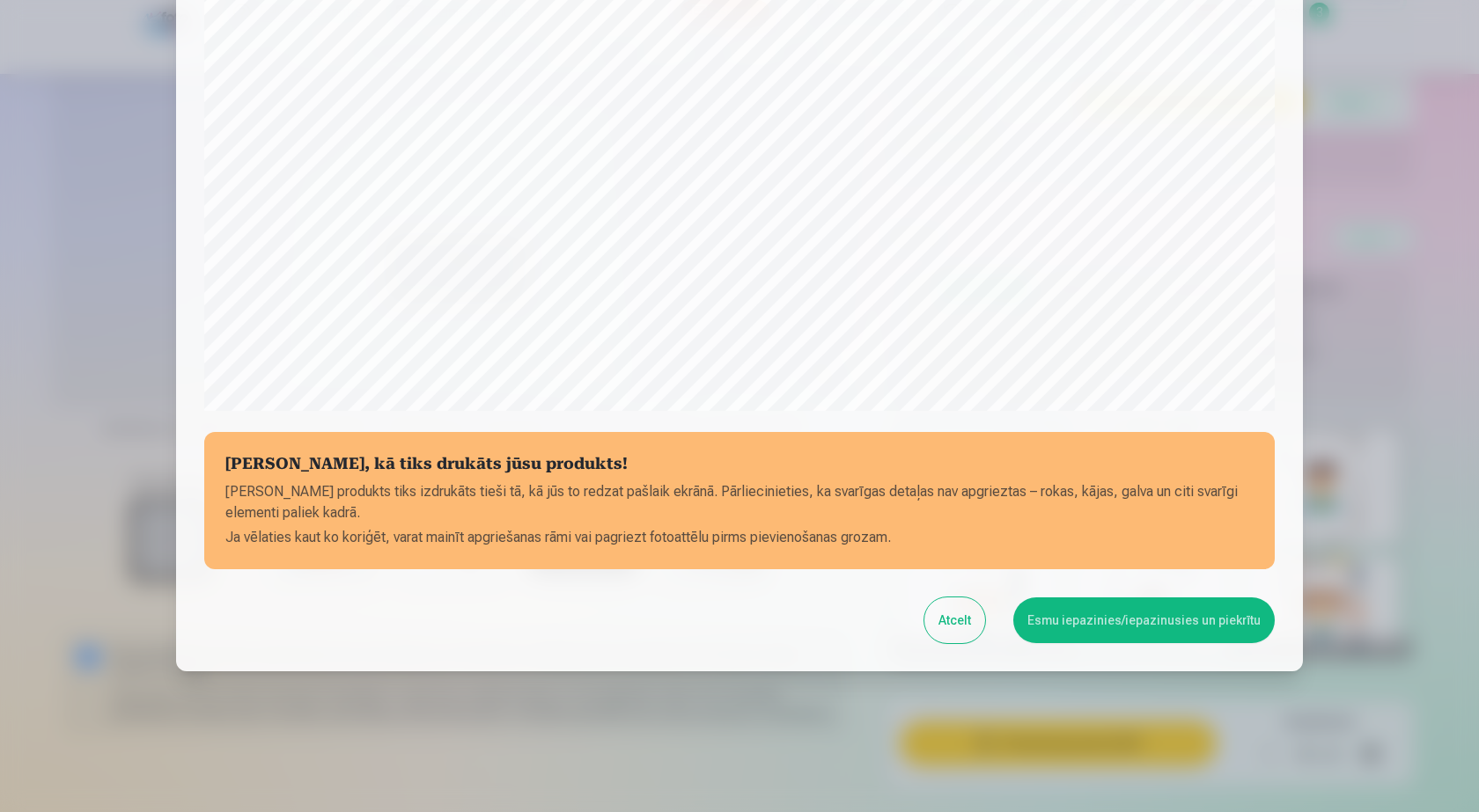
click at [1175, 612] on button "Esmu iepazinies/iepazinusies un piekrītu" at bounding box center [1144, 621] width 262 height 46
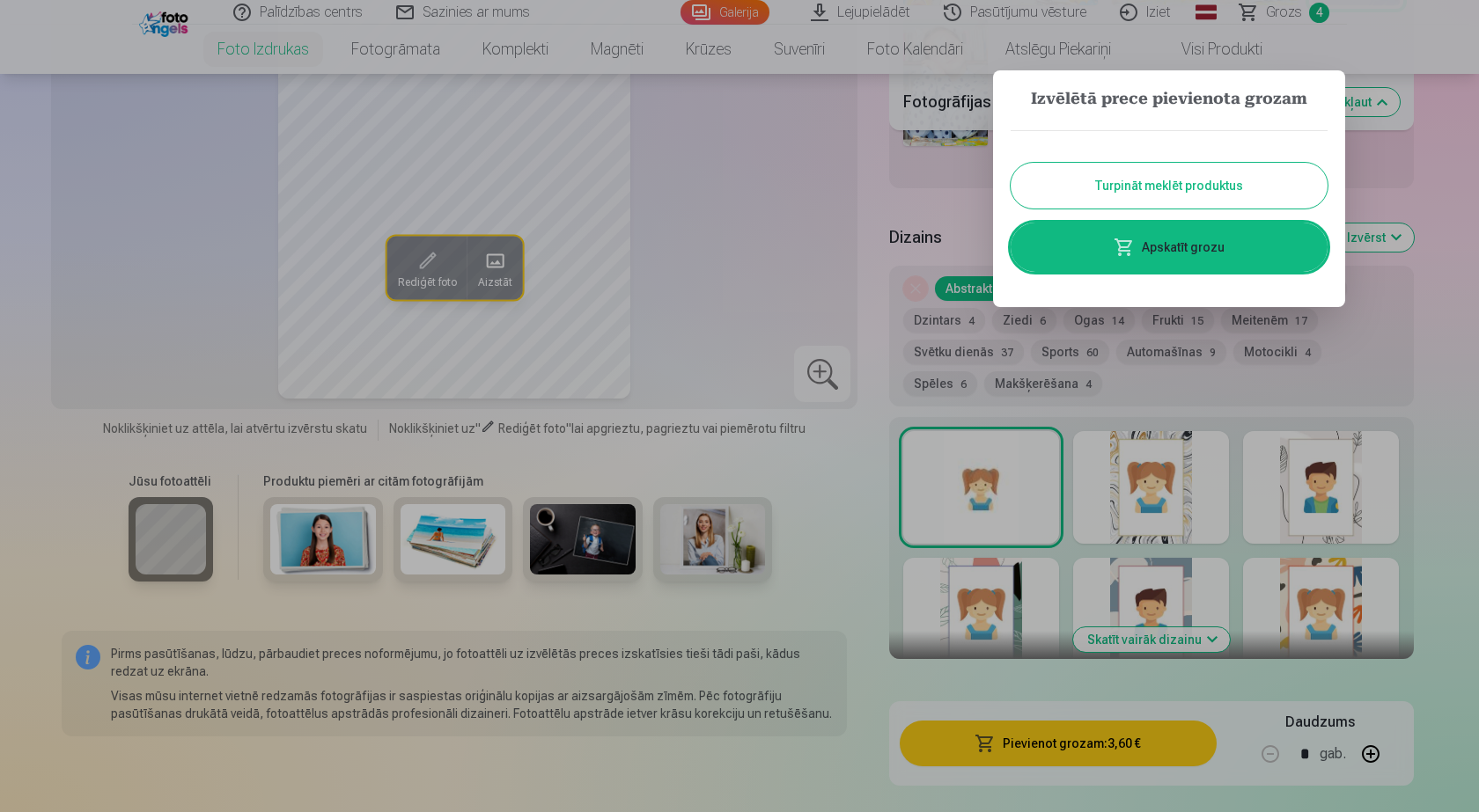
click at [1121, 186] on button "Turpināt meklēt produktus" at bounding box center [1169, 186] width 317 height 46
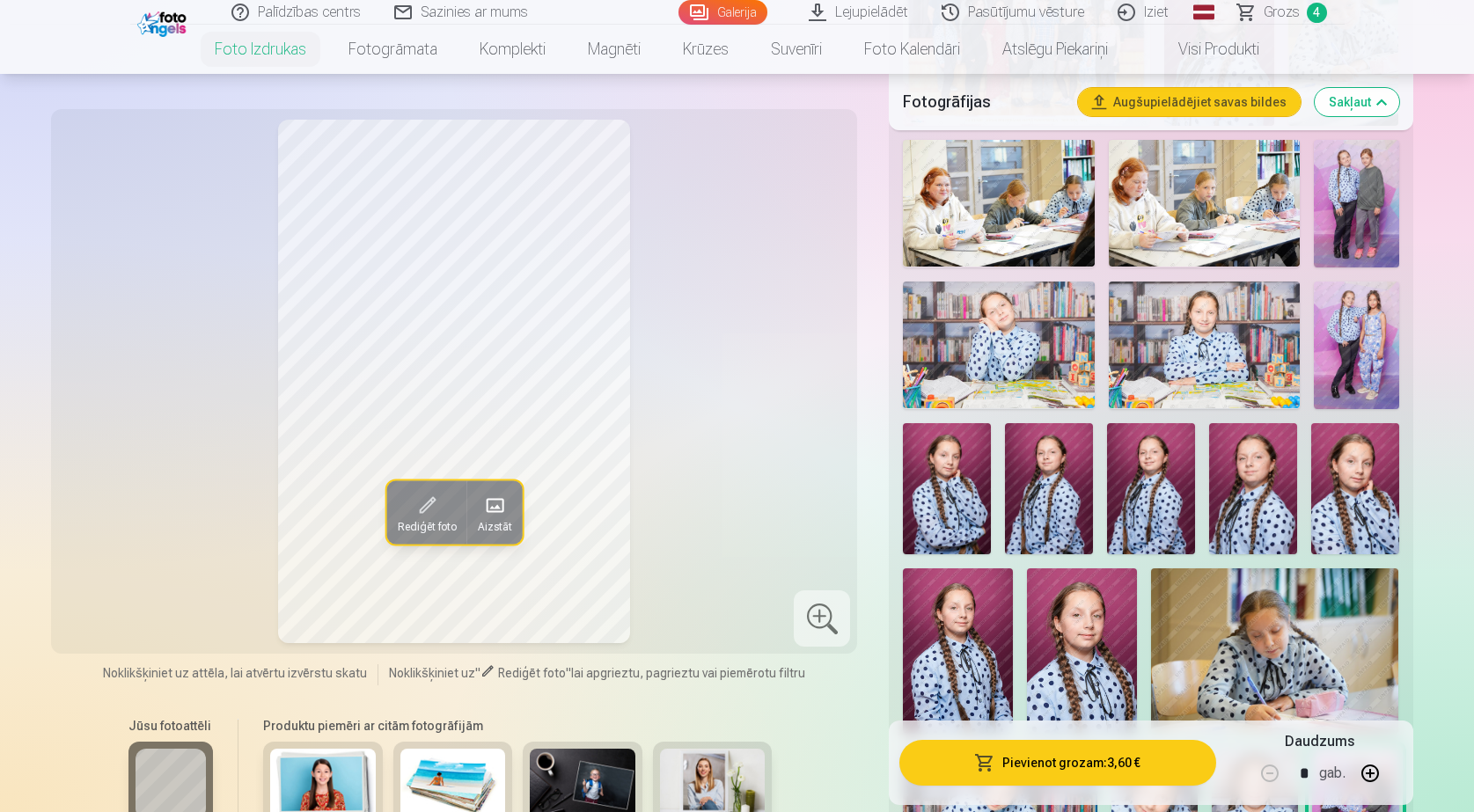
scroll to position [704, 0]
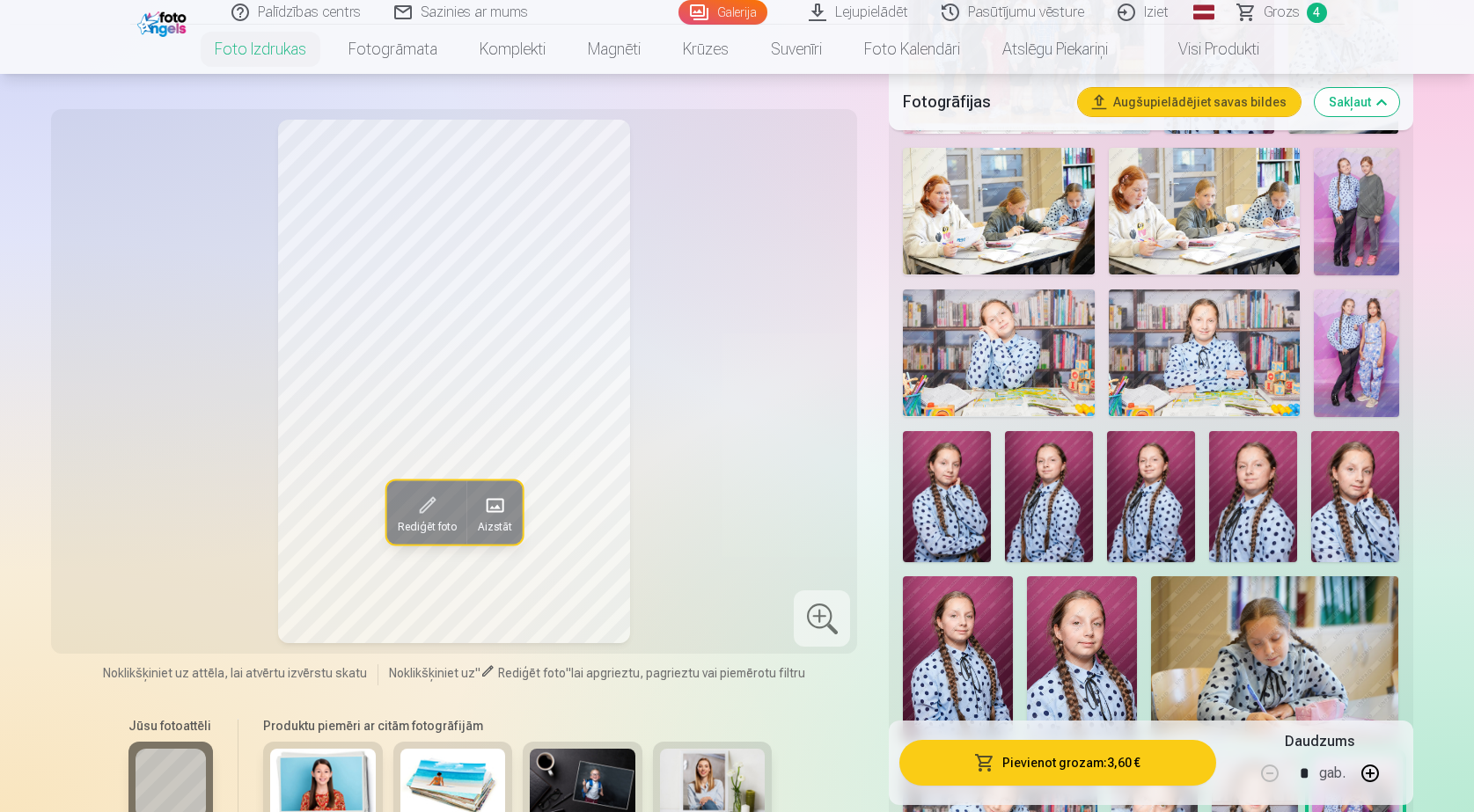
click at [949, 483] on img at bounding box center [946, 497] width 88 height 132
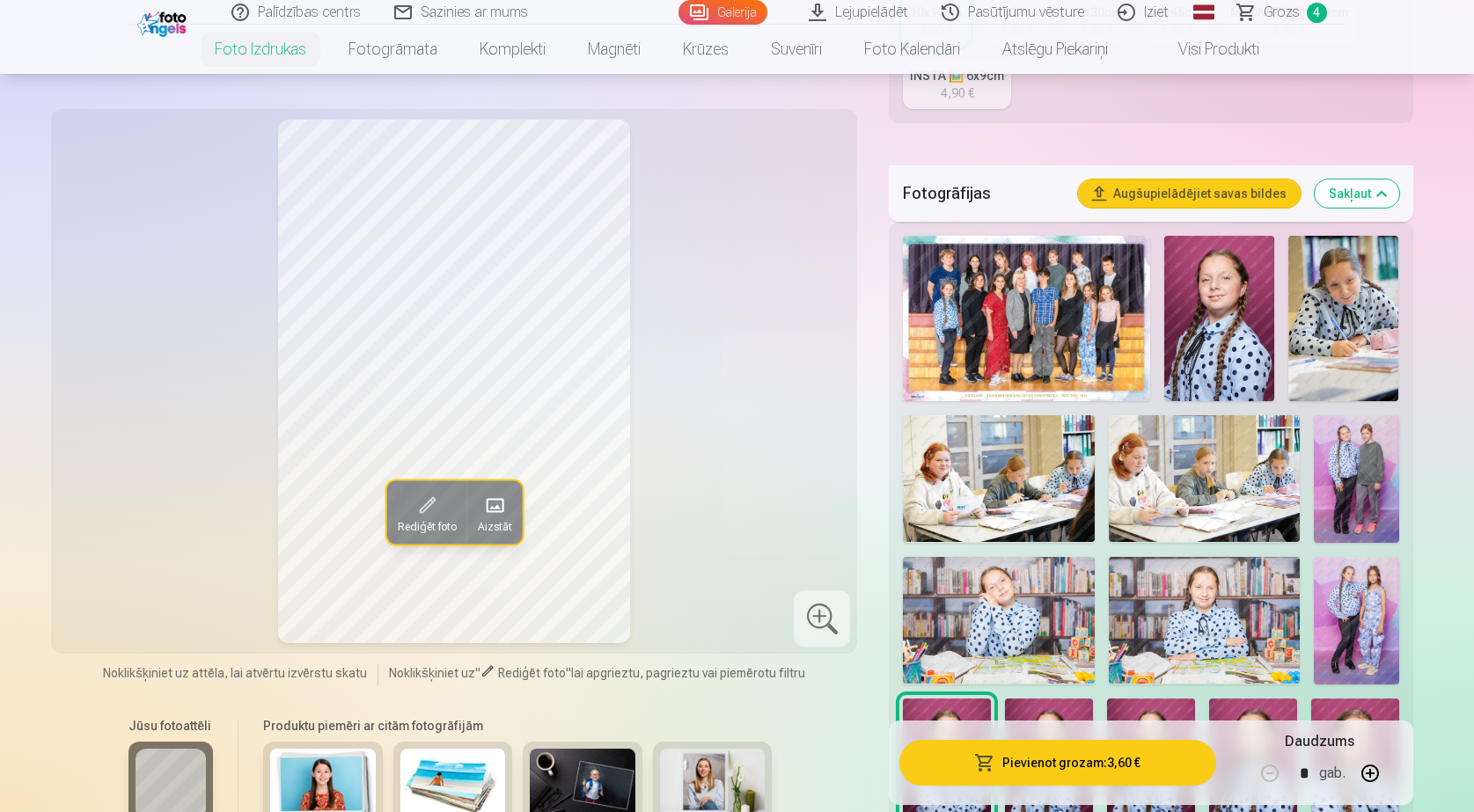
scroll to position [264, 0]
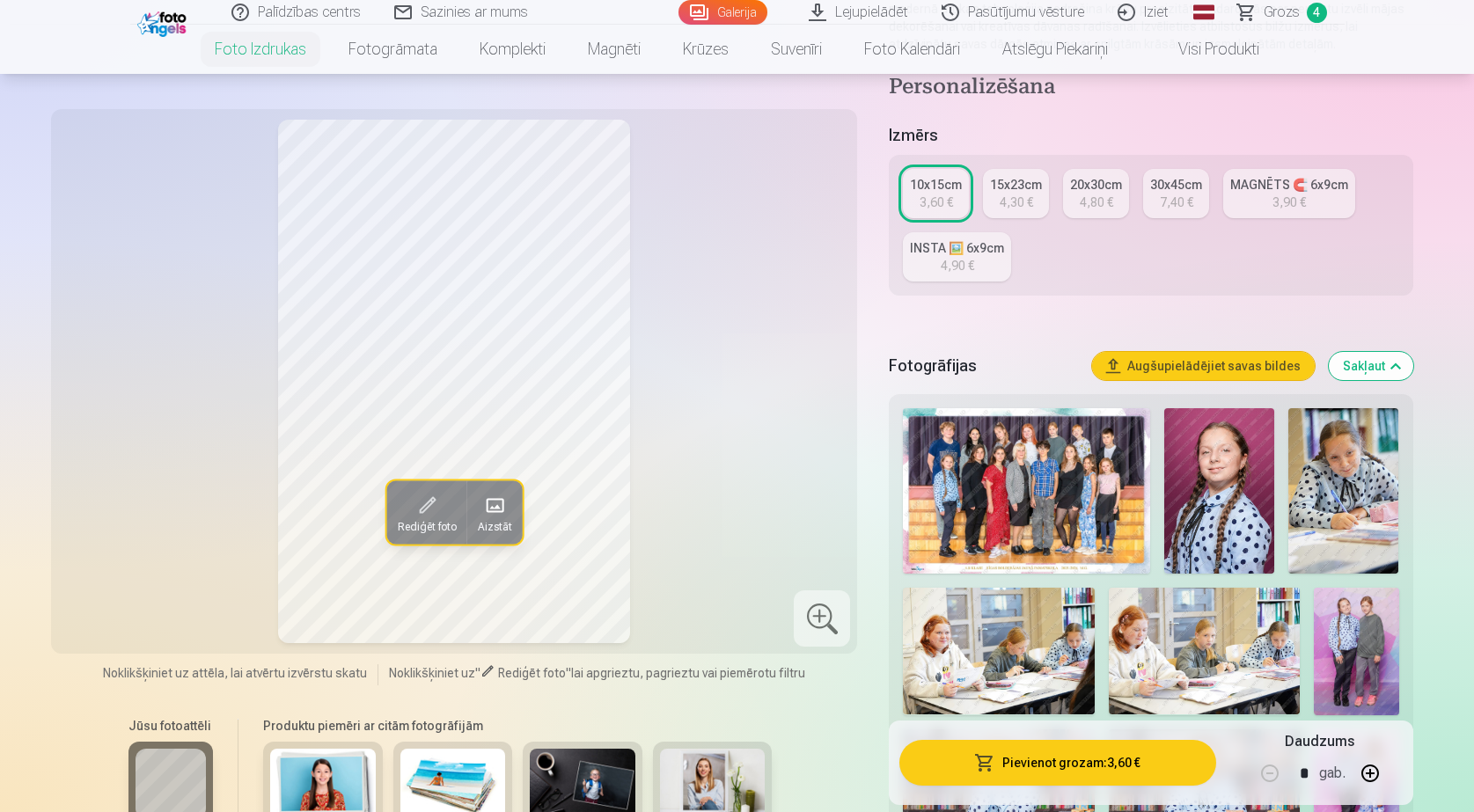
click at [934, 187] on div "10x15cm" at bounding box center [936, 185] width 52 height 17
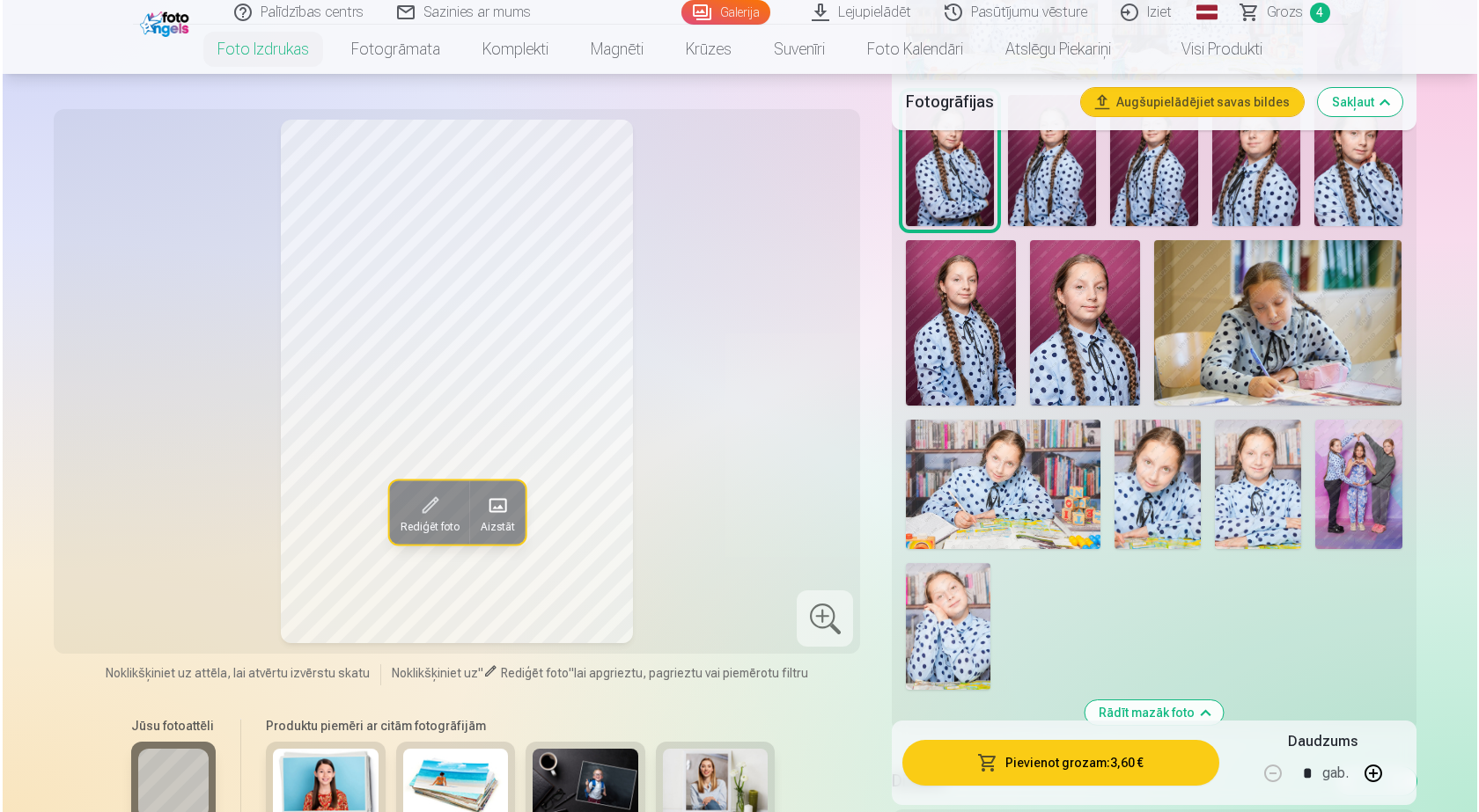
scroll to position [1056, 0]
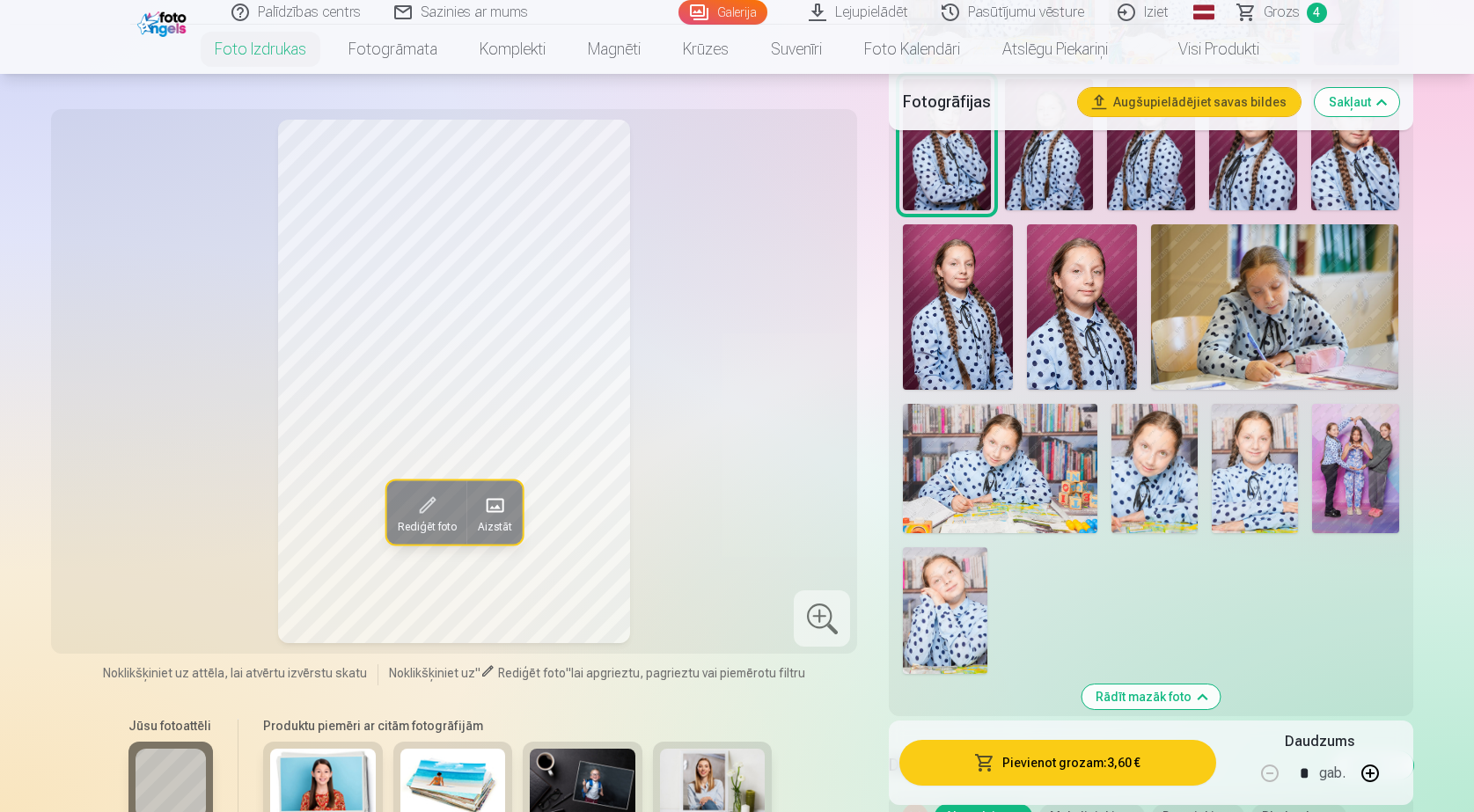
click at [1066, 771] on button "Pievienot grozam : 3,60 €" at bounding box center [1058, 762] width 316 height 46
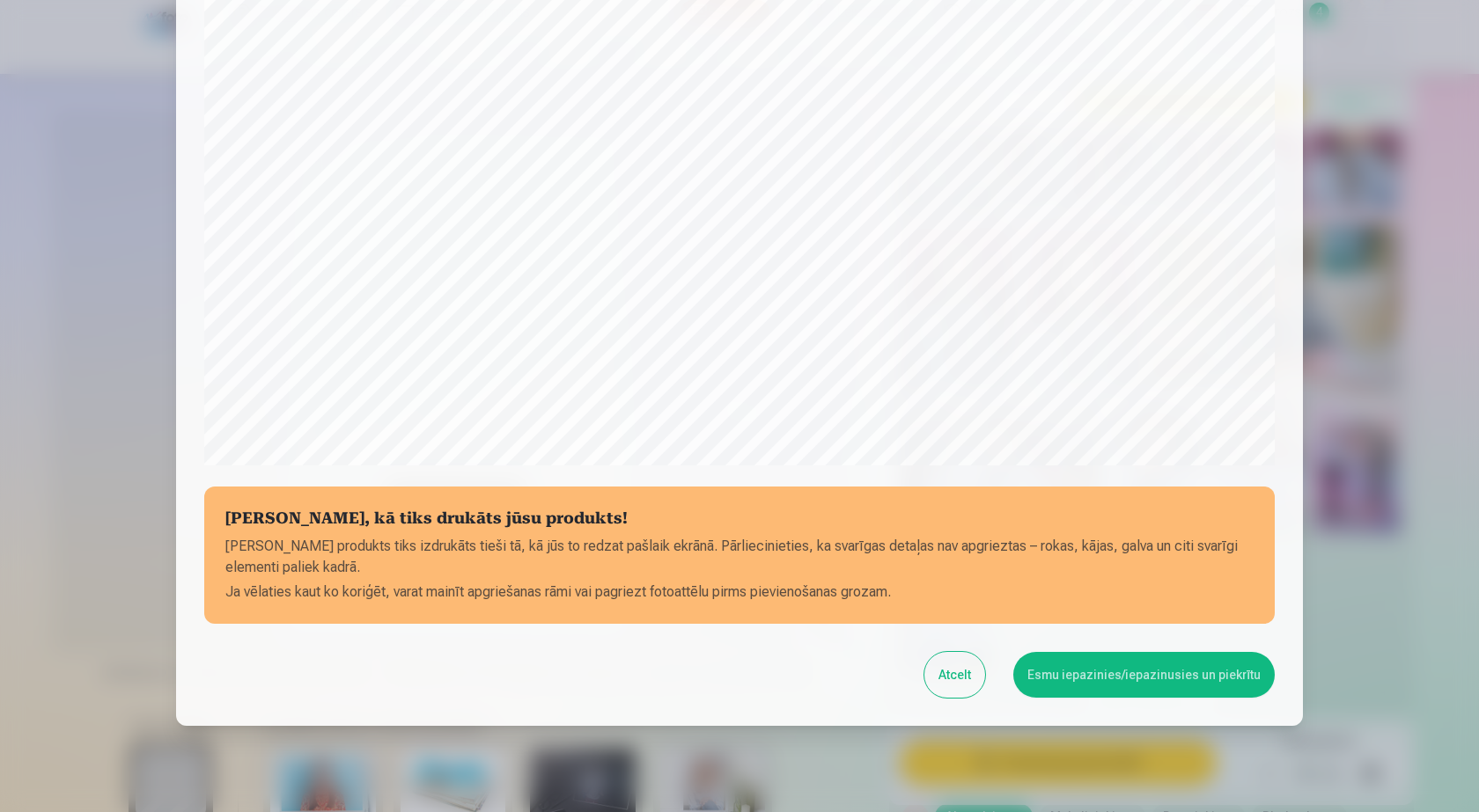
scroll to position [440, 0]
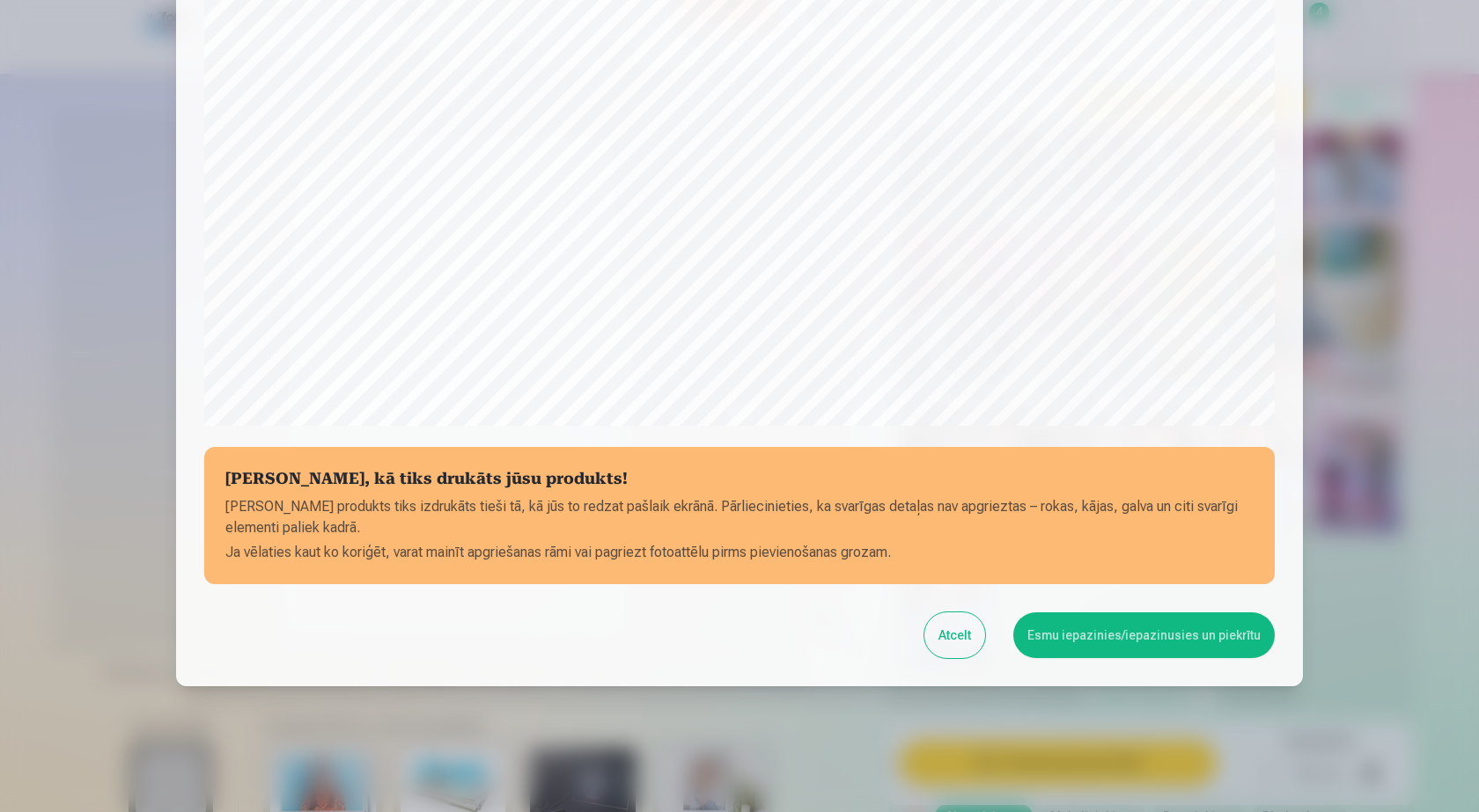
click at [1122, 641] on button "Esmu iepazinies/iepazinusies un piekrītu" at bounding box center [1144, 635] width 262 height 46
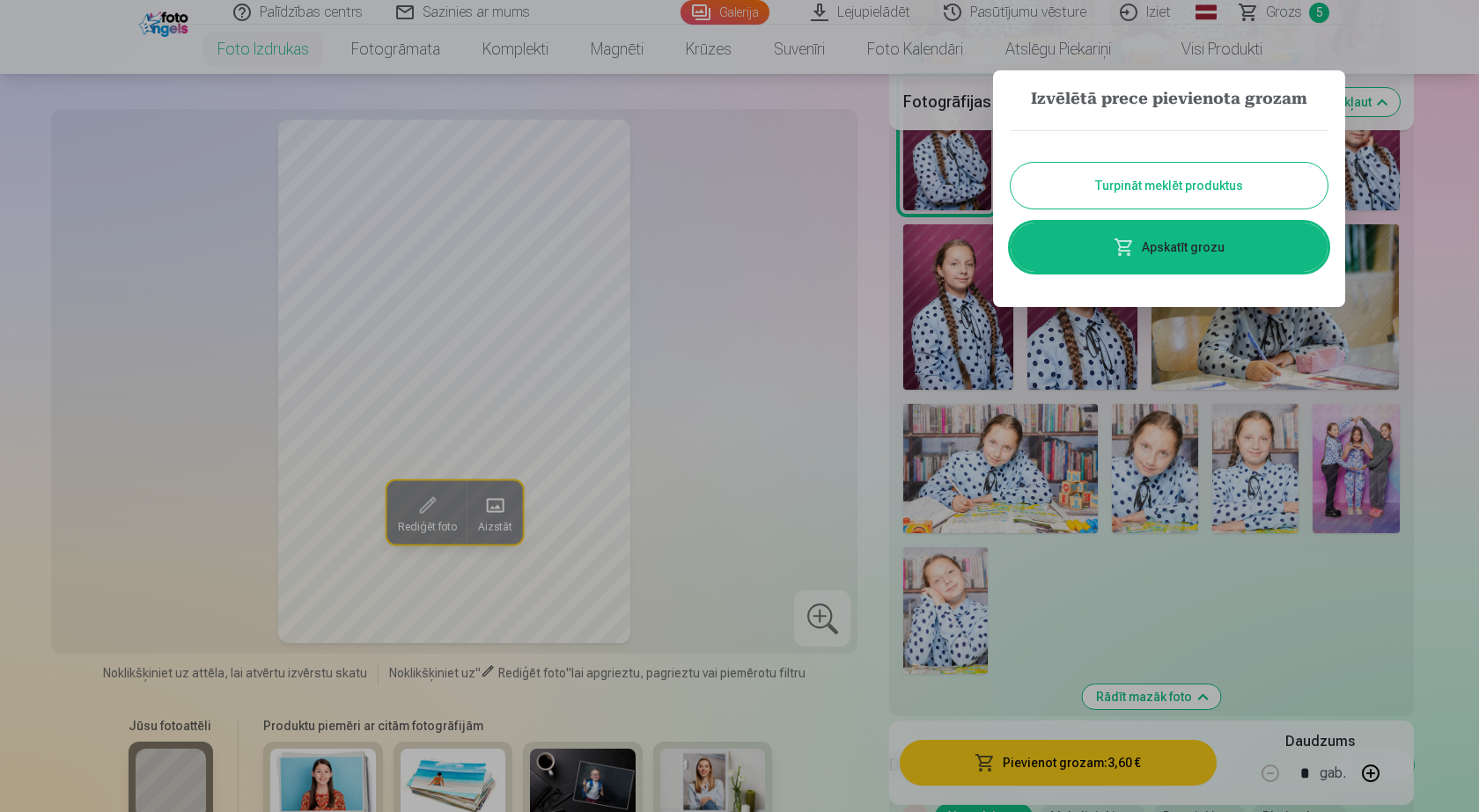
click at [1190, 250] on link "Apskatīt grozu" at bounding box center [1169, 248] width 317 height 50
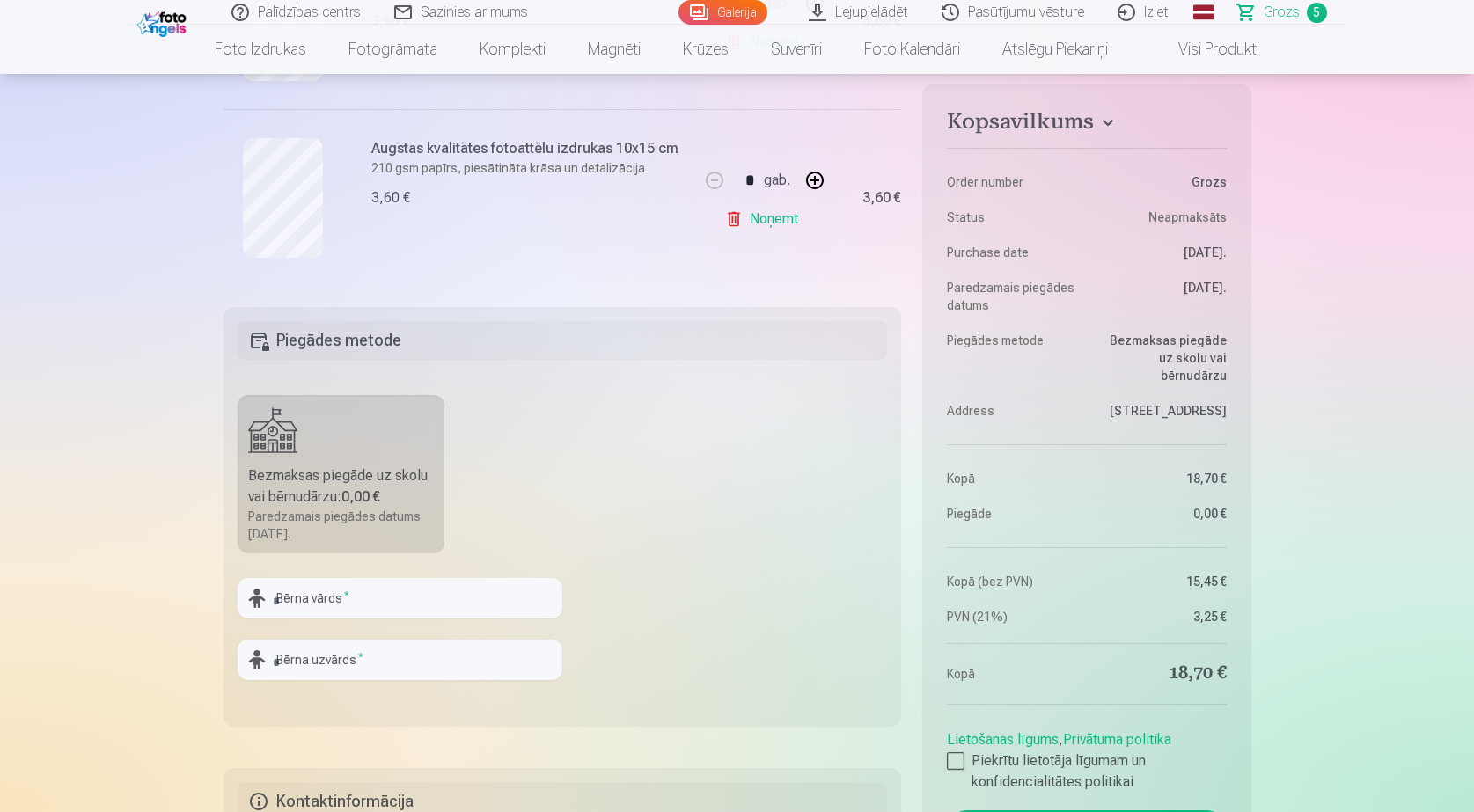
scroll to position [1144, 0]
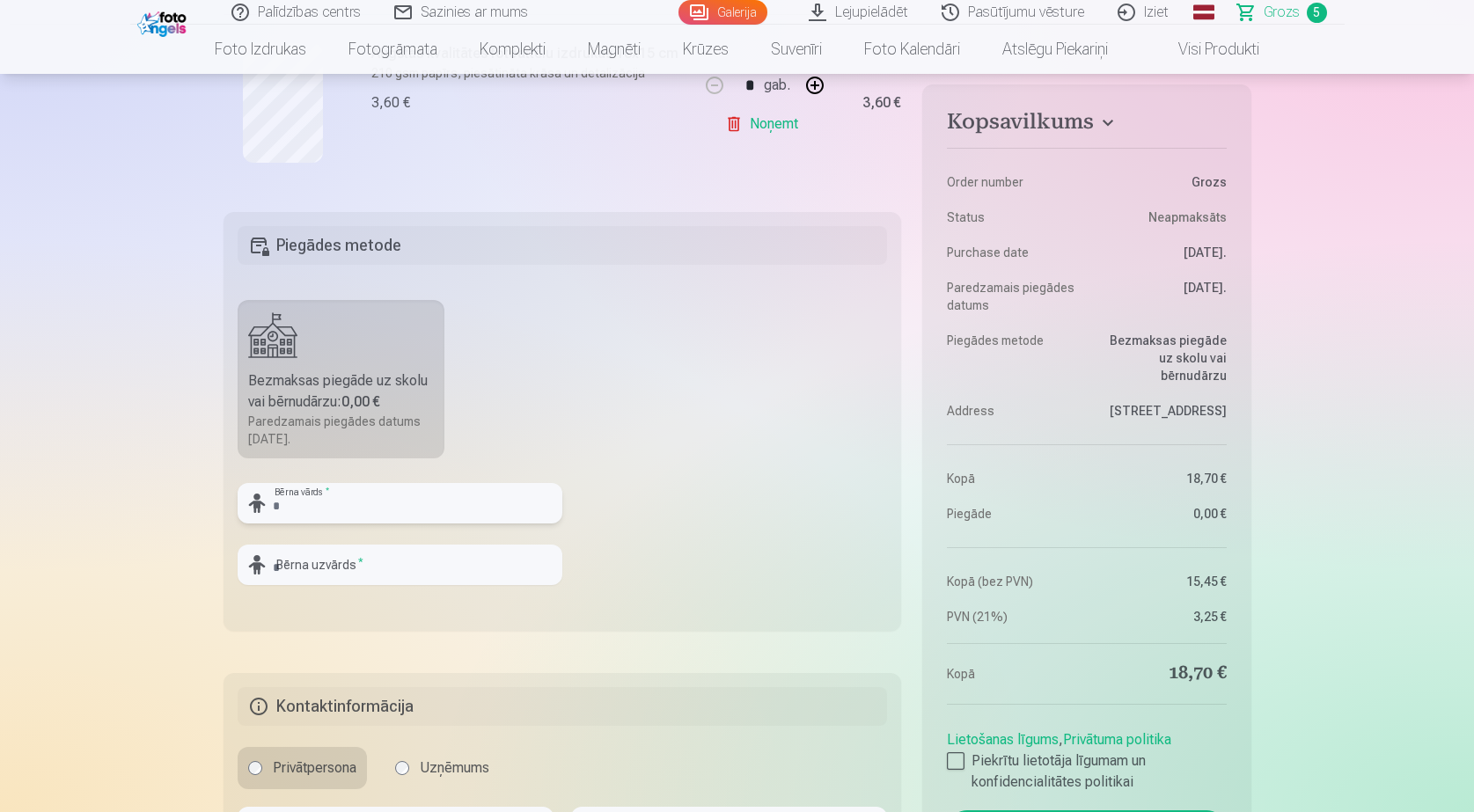
click at [361, 502] on input "text" at bounding box center [400, 504] width 325 height 41
type input "********"
click at [314, 576] on input "text" at bounding box center [400, 564] width 325 height 41
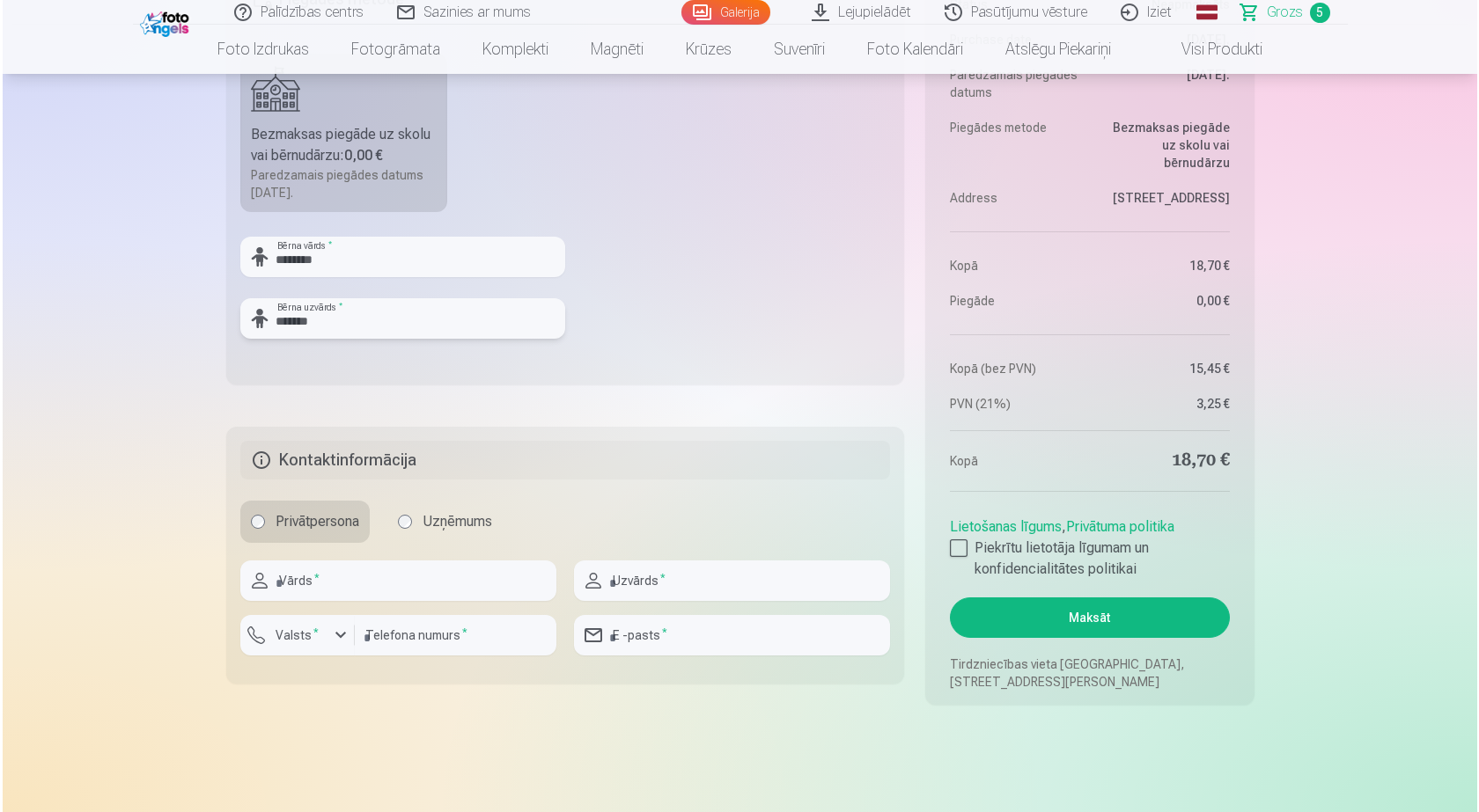
scroll to position [1408, 0]
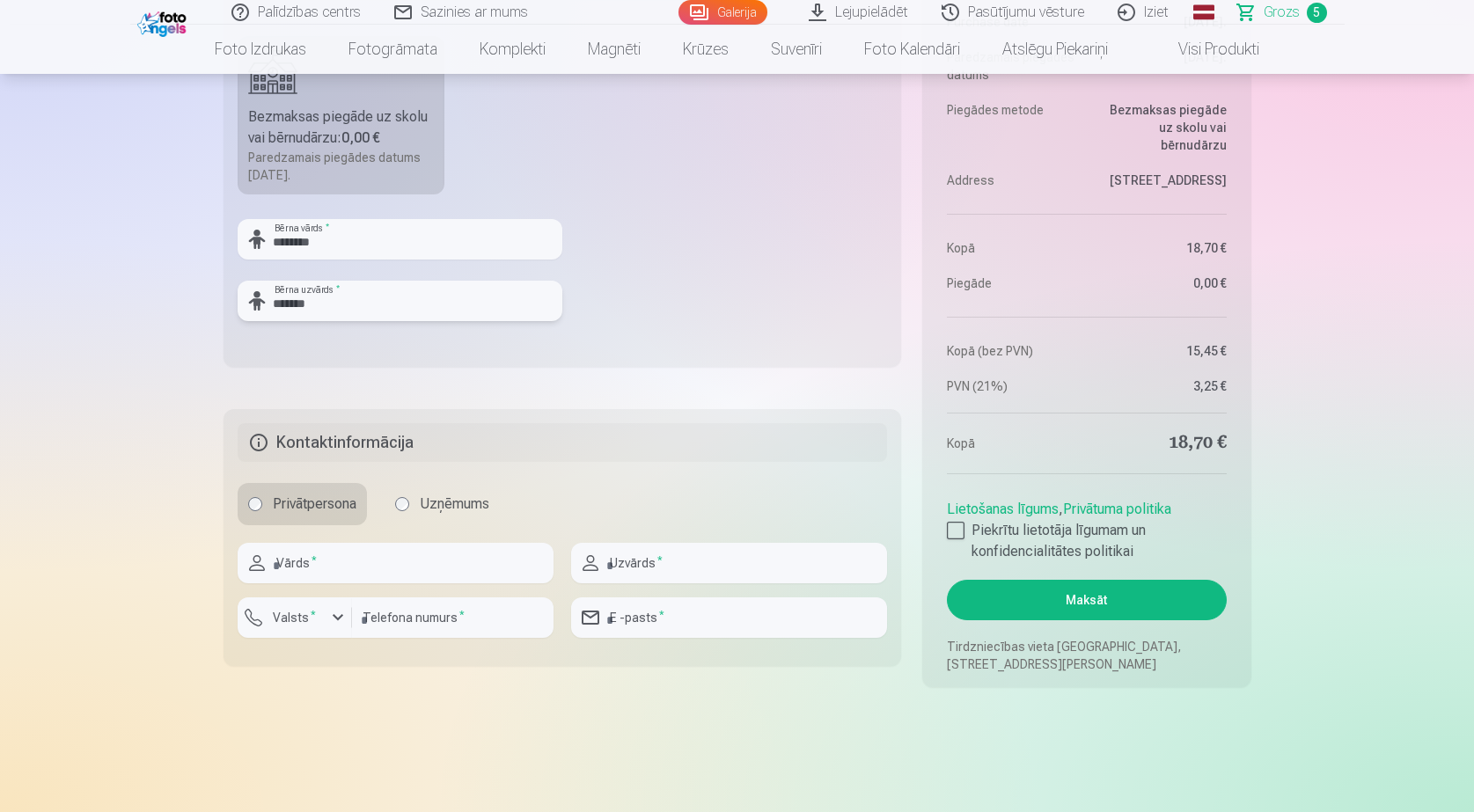
type input "*******"
click at [356, 575] on input "text" at bounding box center [396, 563] width 316 height 41
type input "********"
click at [641, 565] on input "text" at bounding box center [729, 563] width 316 height 41
type input "*******"
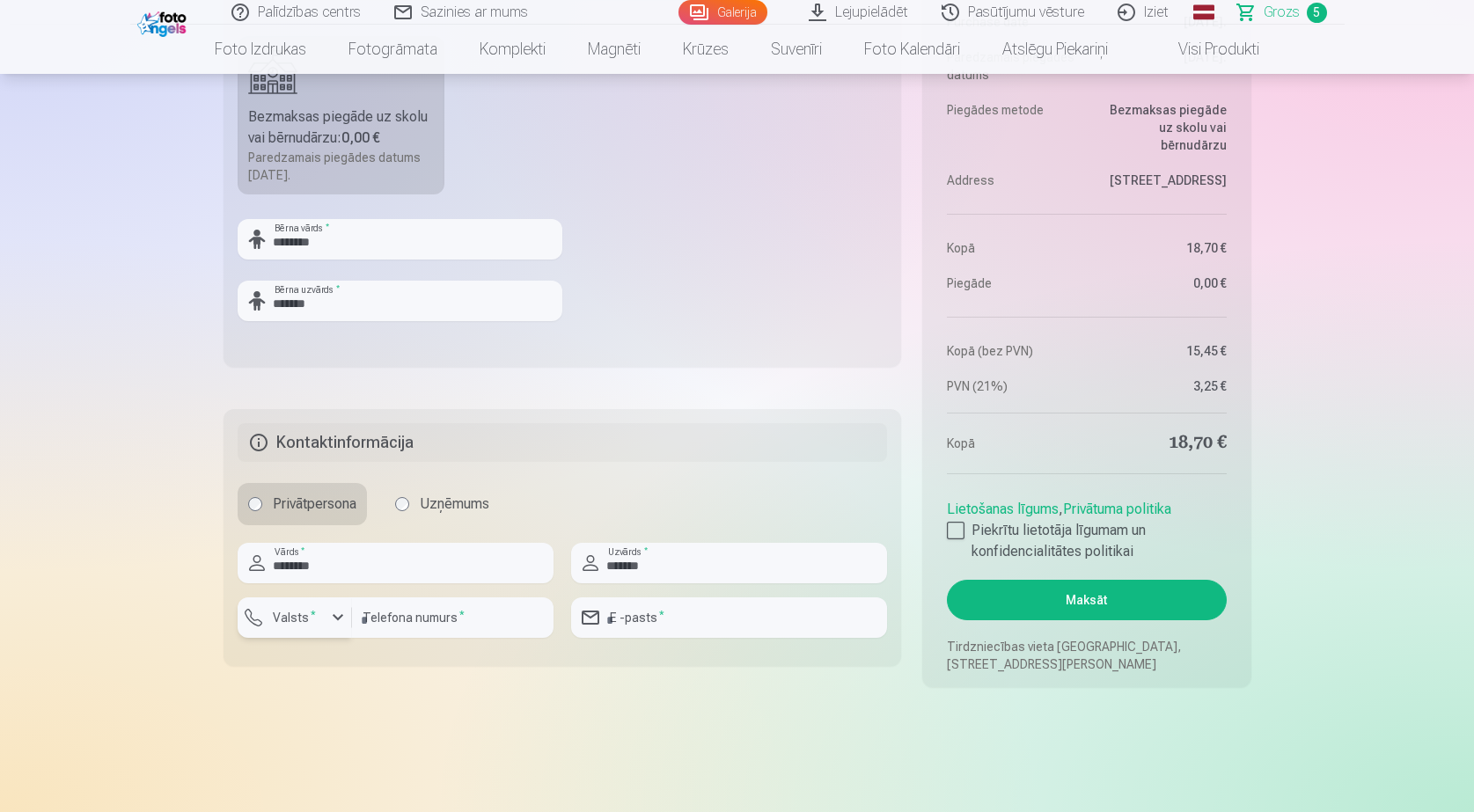
click at [337, 616] on div "button" at bounding box center [338, 618] width 21 height 21
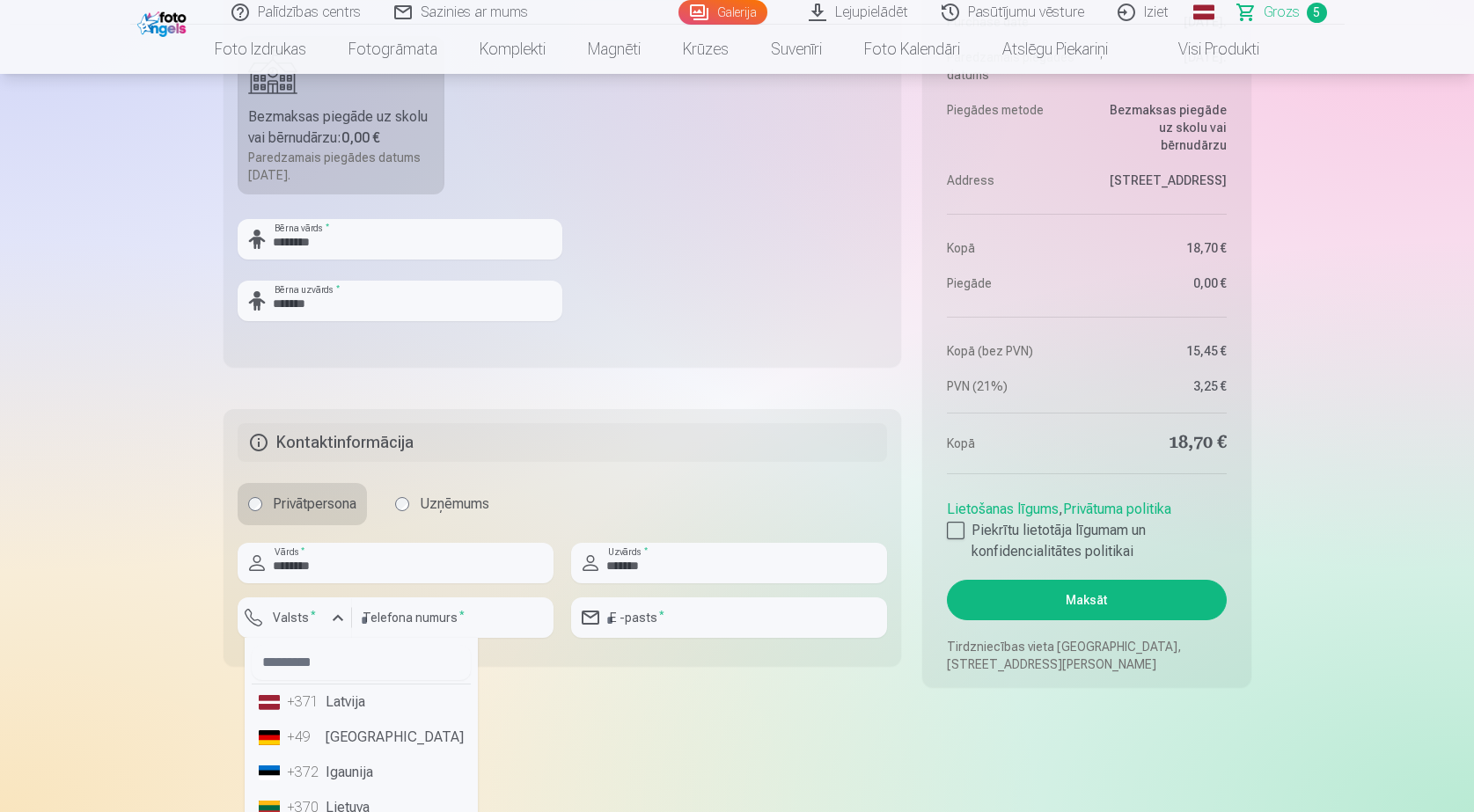
click at [367, 707] on li "+371 Latvija" at bounding box center [361, 702] width 219 height 35
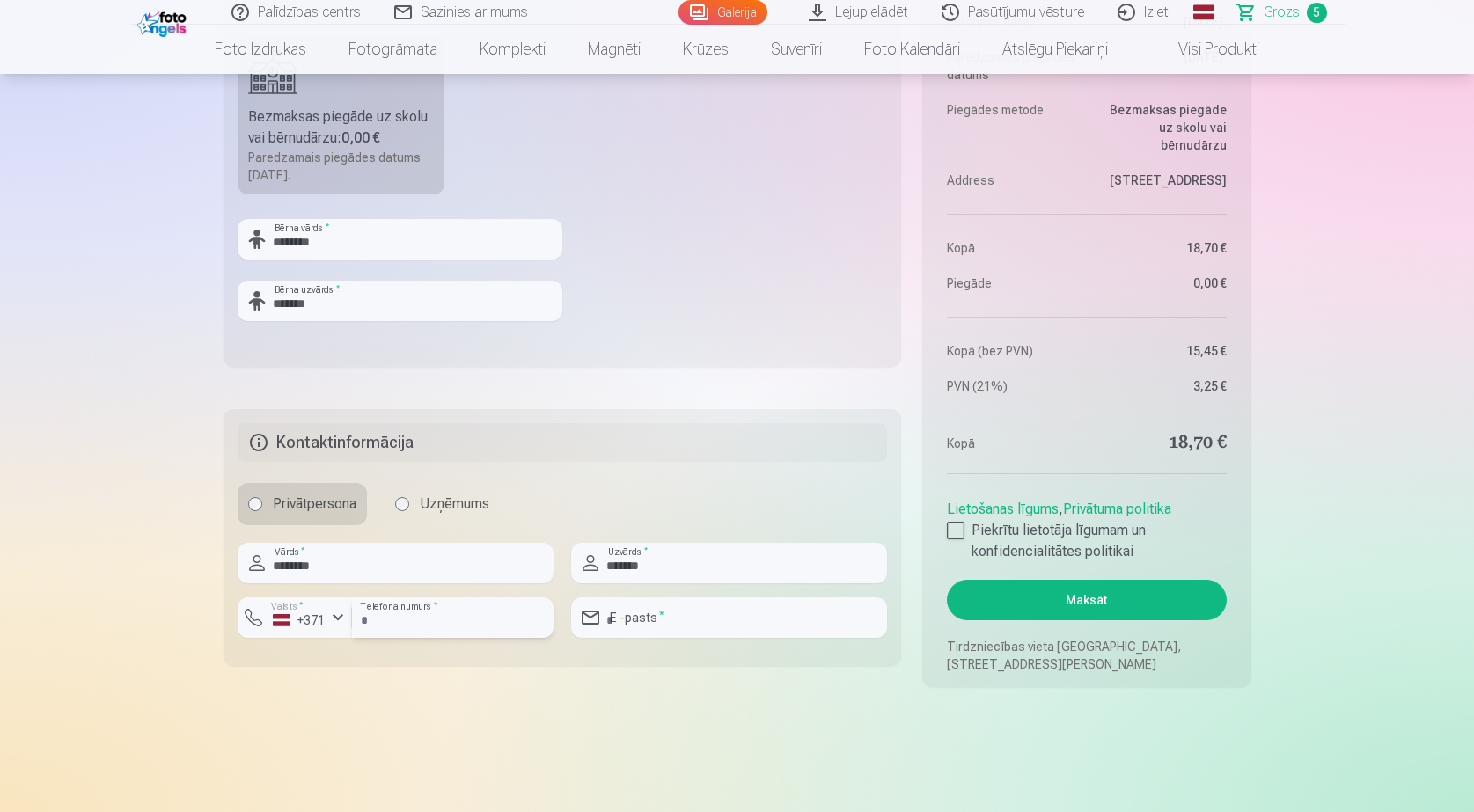
click at [395, 622] on input "number" at bounding box center [453, 618] width 202 height 41
type input "********"
drag, startPoint x: 635, startPoint y: 614, endPoint x: 625, endPoint y: 618, distance: 10.8
click at [635, 614] on input "email" at bounding box center [729, 618] width 316 height 41
click at [958, 527] on div at bounding box center [956, 530] width 17 height 17
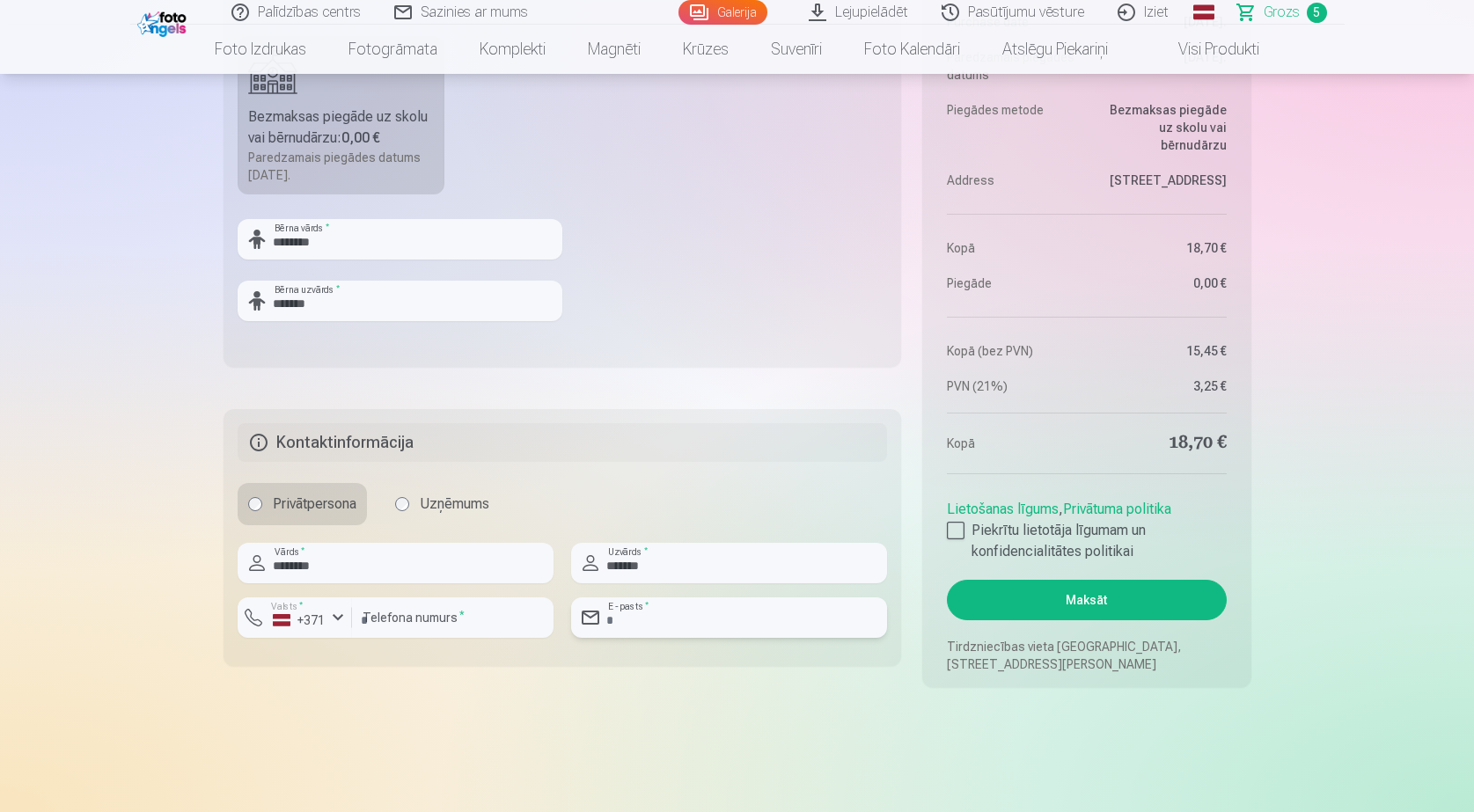
click at [624, 617] on input "email" at bounding box center [729, 618] width 316 height 41
type input "**********"
click at [1089, 594] on button "Maksāt" at bounding box center [1086, 600] width 279 height 41
